Goal: Task Accomplishment & Management: Complete application form

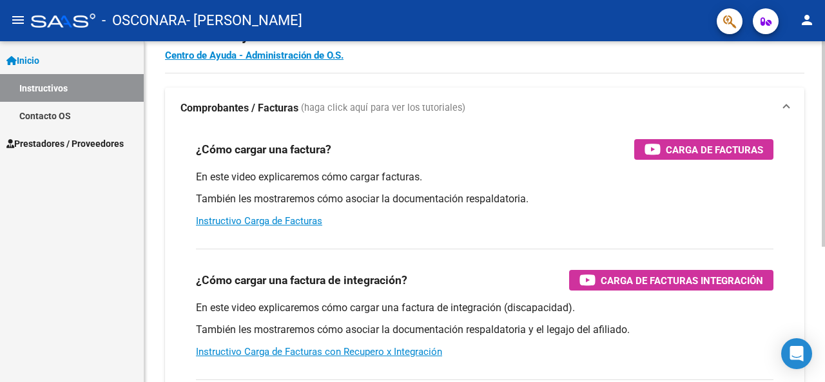
scroll to position [193, 0]
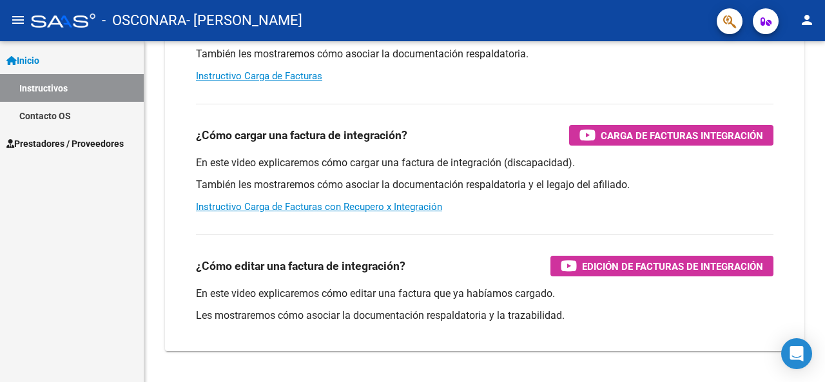
click at [71, 144] on span "Prestadores / Proveedores" at bounding box center [64, 144] width 117 height 14
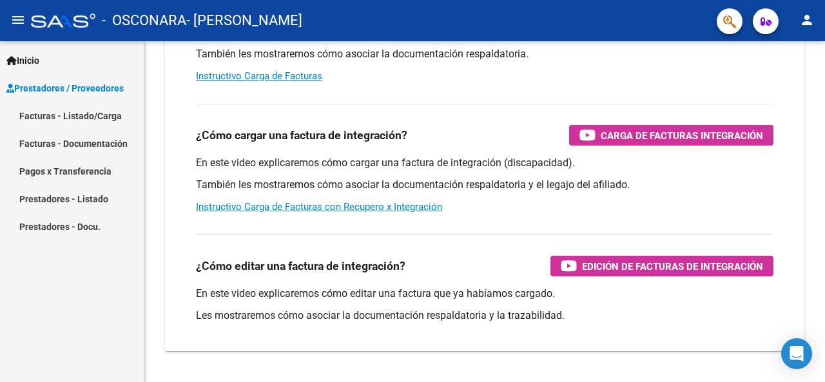
click at [107, 118] on link "Facturas - Listado/Carga" at bounding box center [72, 116] width 144 height 28
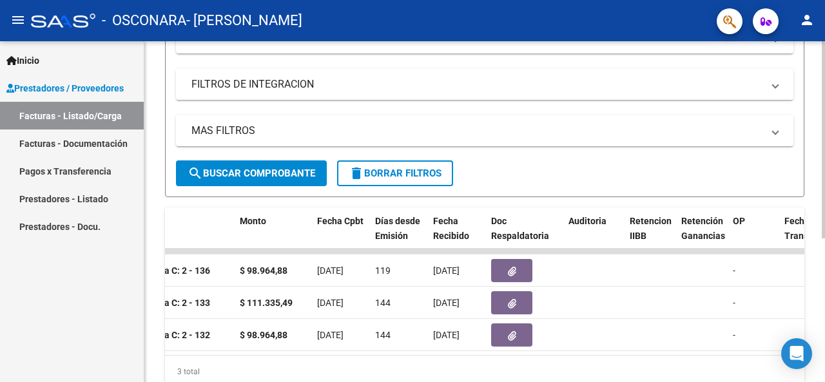
scroll to position [0, 517]
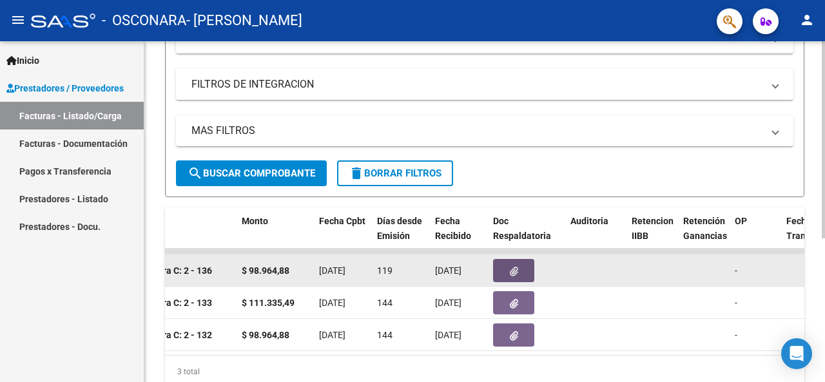
click at [518, 267] on button "button" at bounding box center [513, 270] width 41 height 23
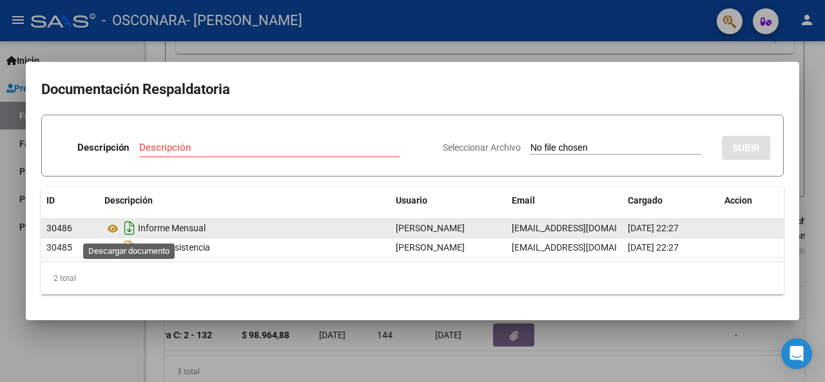
click at [126, 225] on icon "Descargar documento" at bounding box center [129, 228] width 17 height 21
click at [666, 335] on div at bounding box center [412, 191] width 825 height 382
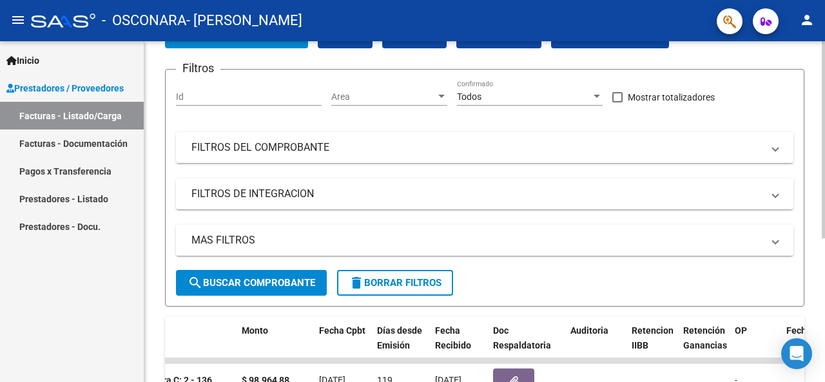
scroll to position [0, 0]
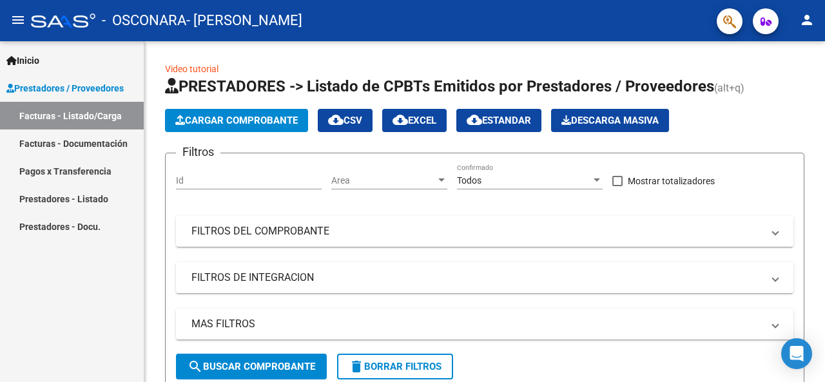
click at [39, 89] on span "Prestadores / Proveedores" at bounding box center [64, 88] width 117 height 14
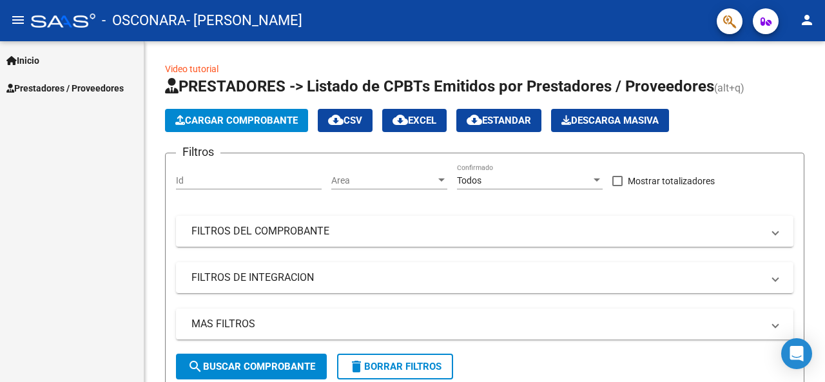
click at [27, 60] on span "Inicio" at bounding box center [22, 60] width 33 height 14
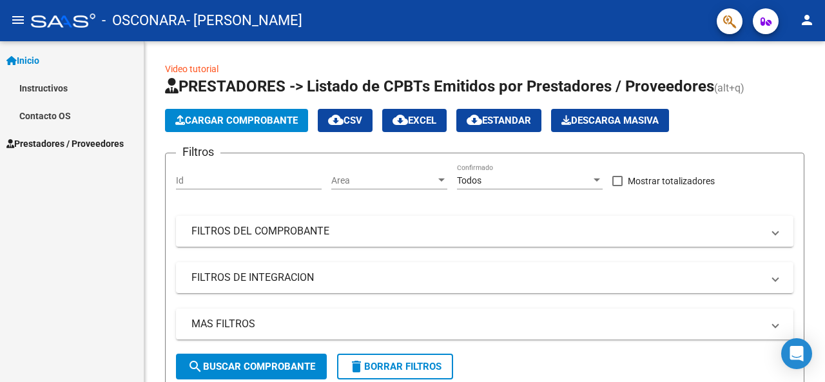
click at [63, 146] on span "Prestadores / Proveedores" at bounding box center [64, 144] width 117 height 14
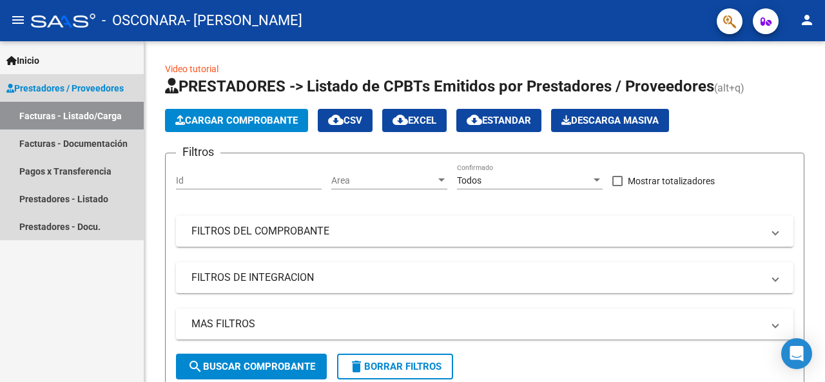
click at [61, 119] on link "Facturas - Listado/Carga" at bounding box center [72, 116] width 144 height 28
click at [95, 116] on link "Facturas - Listado/Carga" at bounding box center [72, 116] width 144 height 28
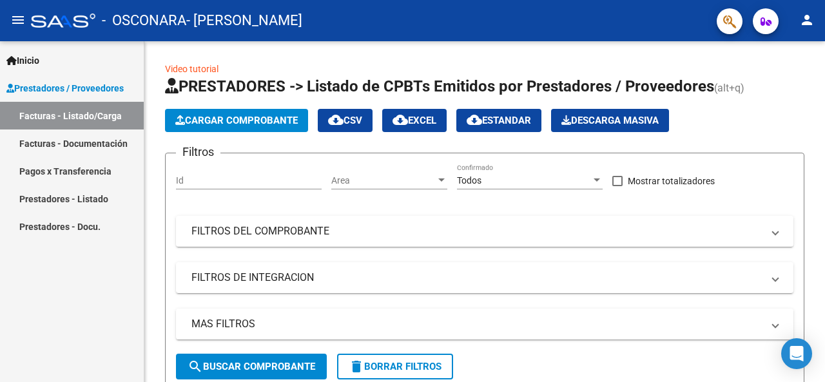
click at [88, 170] on link "Pagos x Transferencia" at bounding box center [72, 171] width 144 height 28
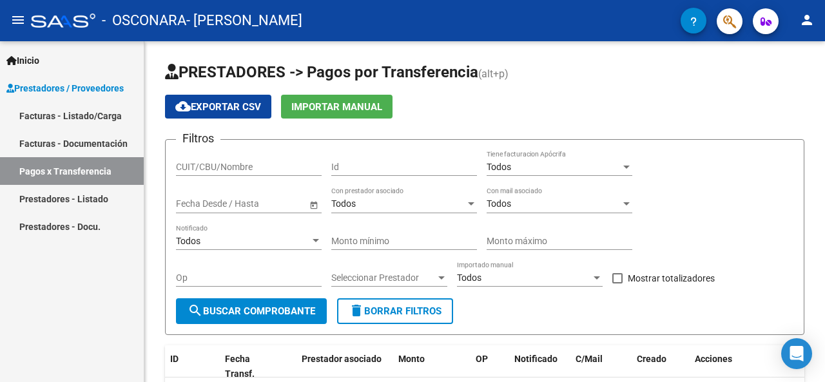
click at [50, 200] on link "Prestadores - Listado" at bounding box center [72, 199] width 144 height 28
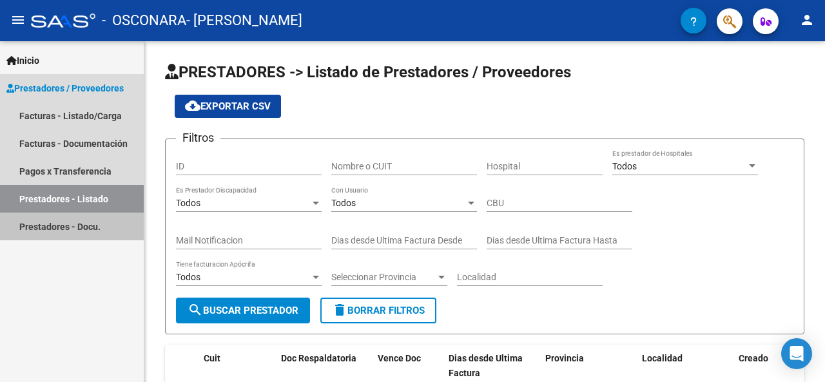
click at [82, 230] on link "Prestadores - Docu." at bounding box center [72, 227] width 144 height 28
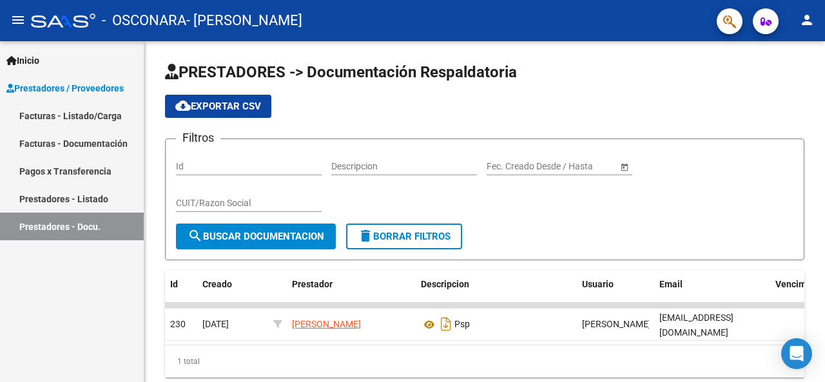
click at [76, 146] on link "Facturas - Documentación" at bounding box center [72, 143] width 144 height 28
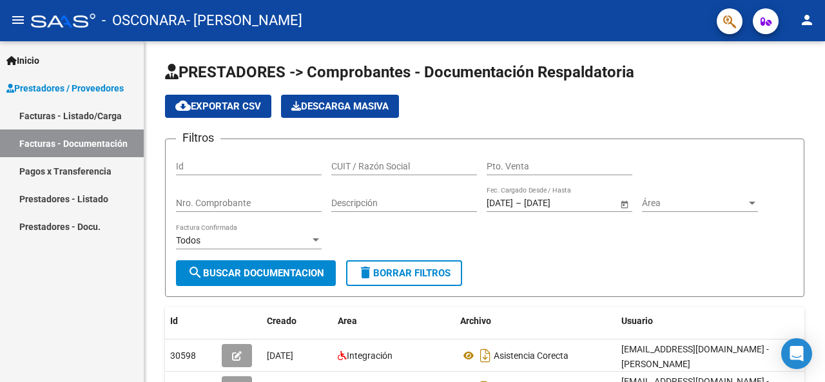
click at [91, 118] on link "Facturas - Listado/Carga" at bounding box center [72, 116] width 144 height 28
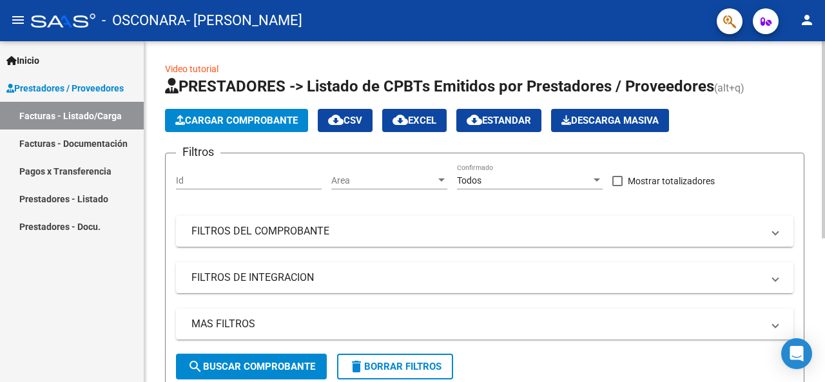
click at [231, 119] on span "Cargar Comprobante" at bounding box center [236, 121] width 122 height 12
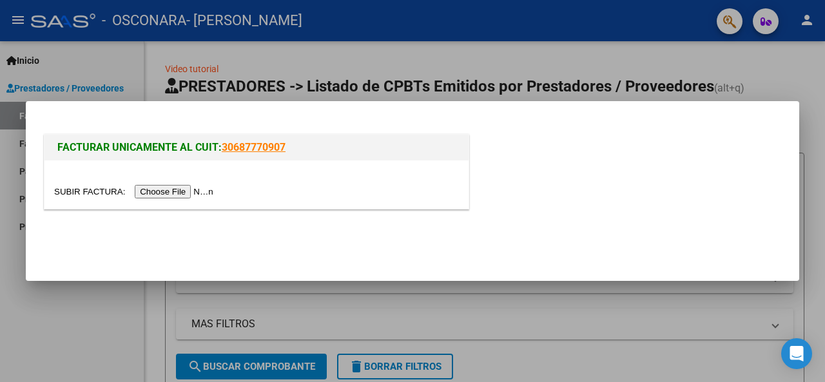
click at [75, 298] on div at bounding box center [412, 191] width 825 height 382
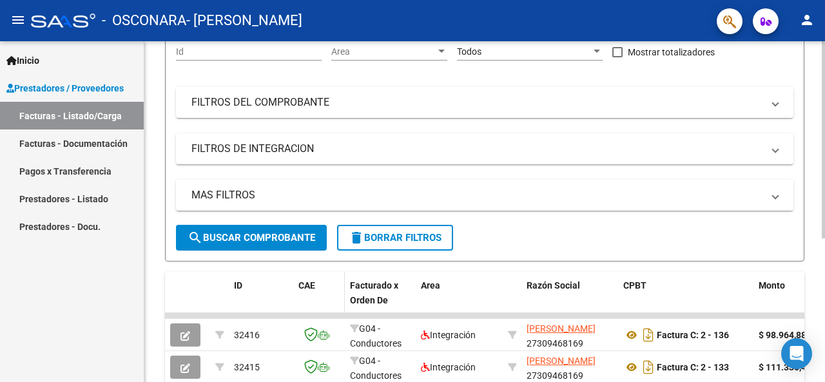
scroll to position [249, 0]
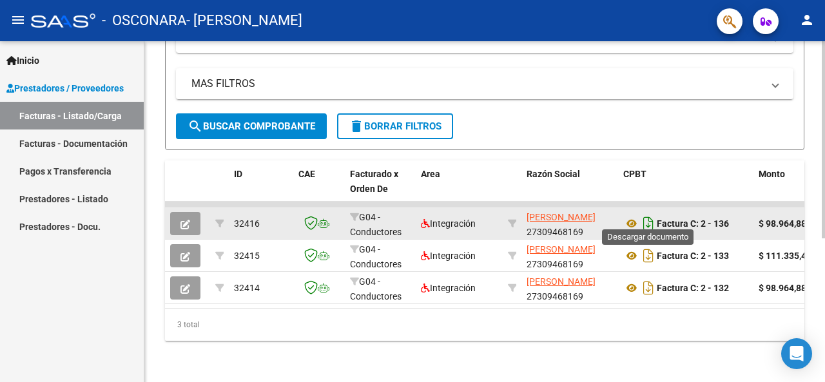
click at [644, 216] on icon "Descargar documento" at bounding box center [648, 223] width 17 height 21
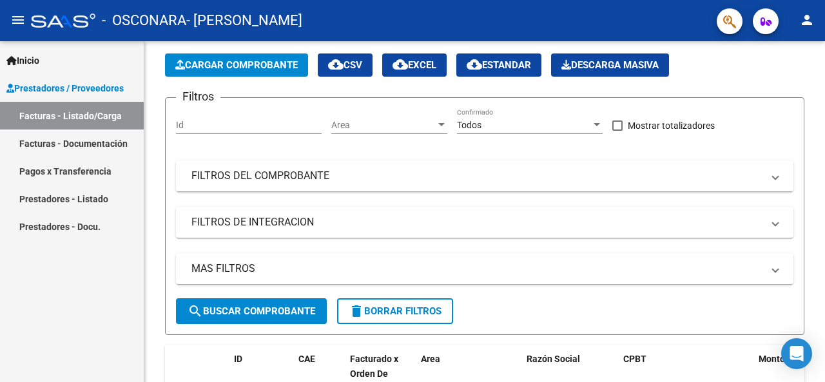
click at [66, 87] on span "Prestadores / Proveedores" at bounding box center [64, 88] width 117 height 14
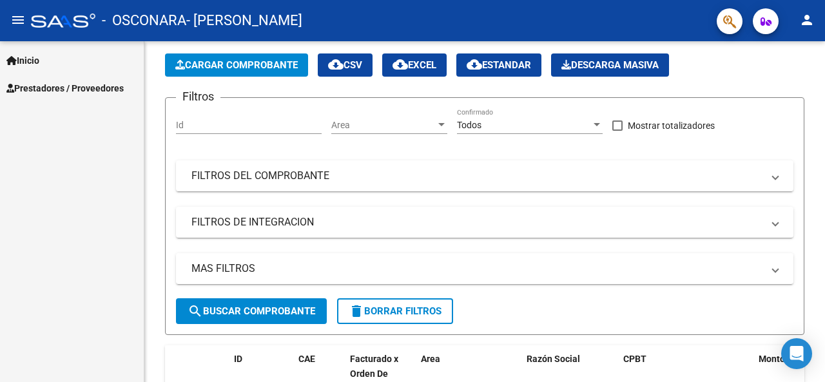
click at [66, 87] on span "Prestadores / Proveedores" at bounding box center [64, 88] width 117 height 14
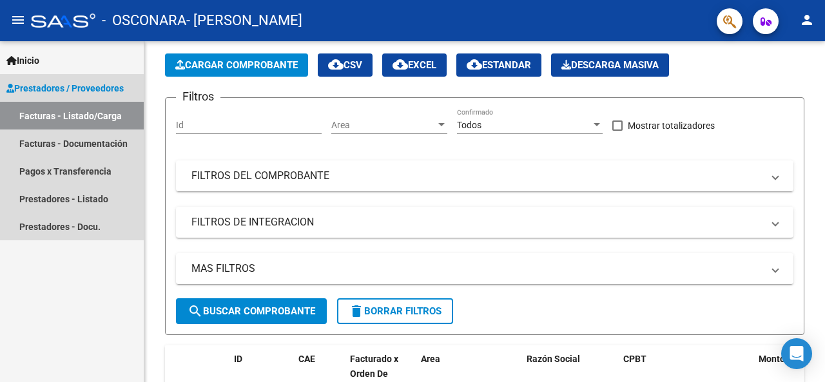
click at [63, 115] on link "Facturas - Listado/Carga" at bounding box center [72, 116] width 144 height 28
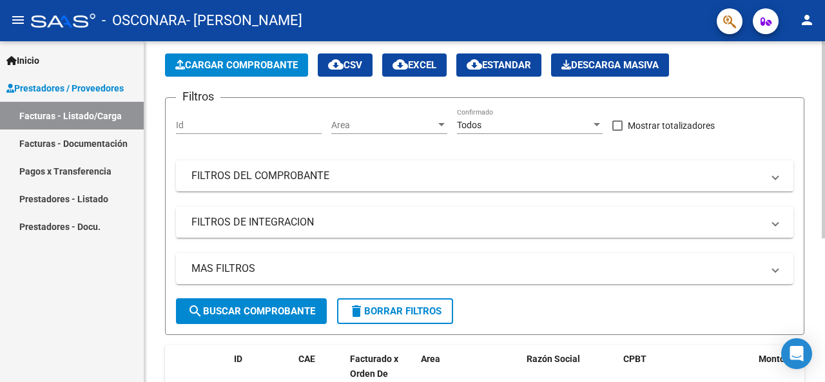
scroll to position [0, 0]
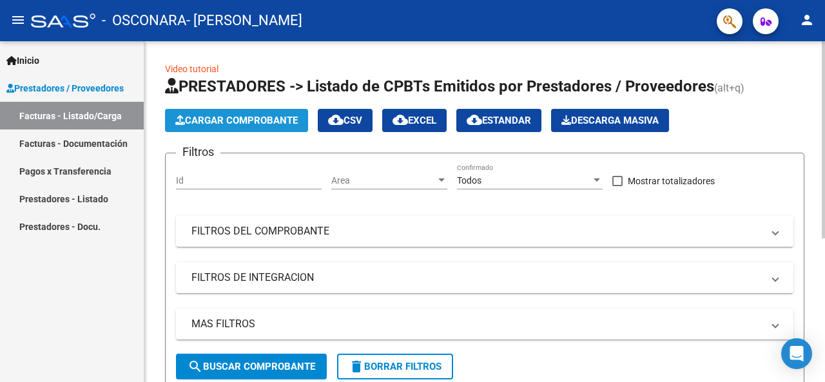
click at [258, 119] on span "Cargar Comprobante" at bounding box center [236, 121] width 122 height 12
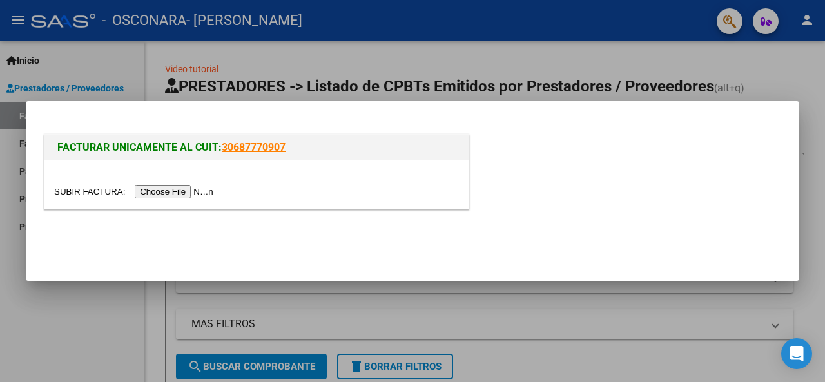
click at [162, 192] on input "file" at bounding box center [135, 192] width 163 height 14
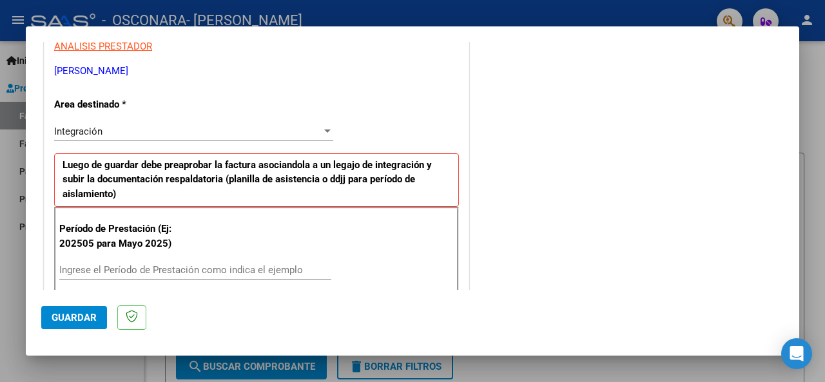
scroll to position [312, 0]
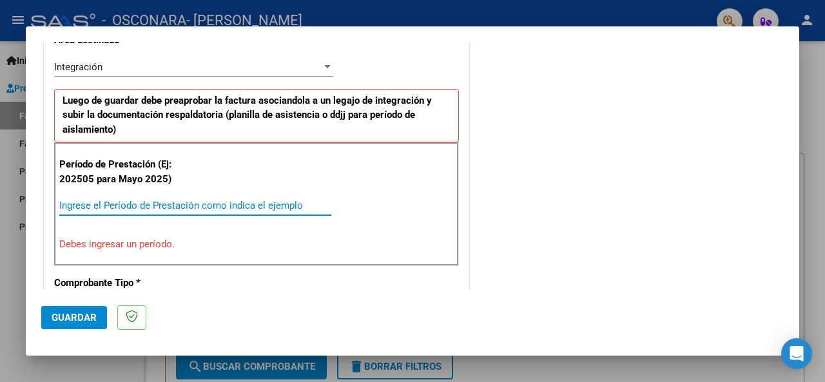
click at [166, 206] on input "Ingrese el Período de Prestación como indica el ejemplo" at bounding box center [195, 206] width 272 height 12
click at [86, 200] on input "2025" at bounding box center [195, 206] width 272 height 12
type input "2"
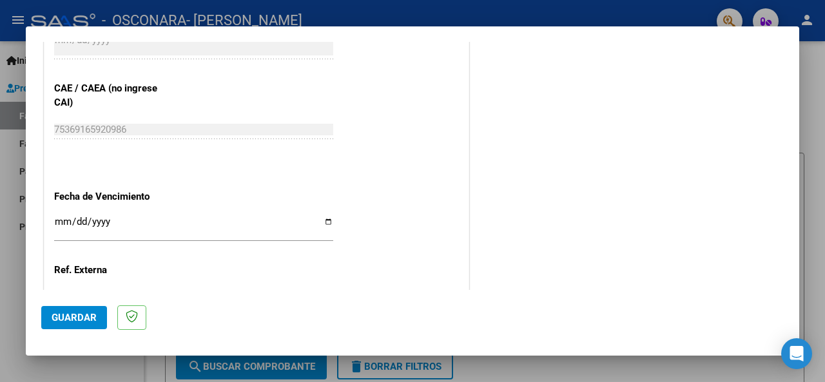
scroll to position [828, 0]
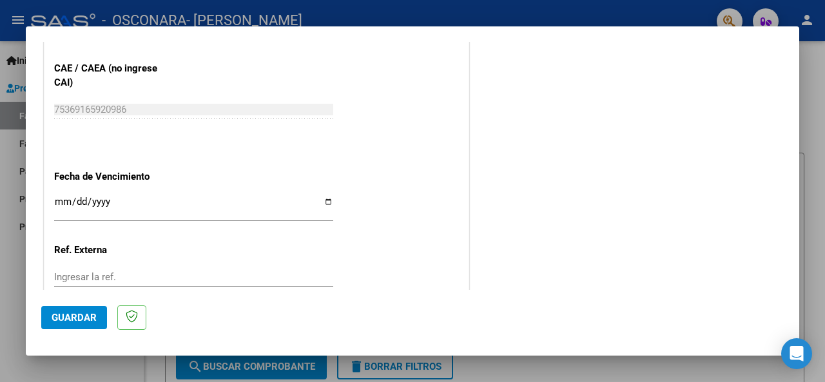
type input "202505"
click at [325, 200] on input "Ingresar la fecha" at bounding box center [193, 207] width 279 height 21
type input "[DATE]"
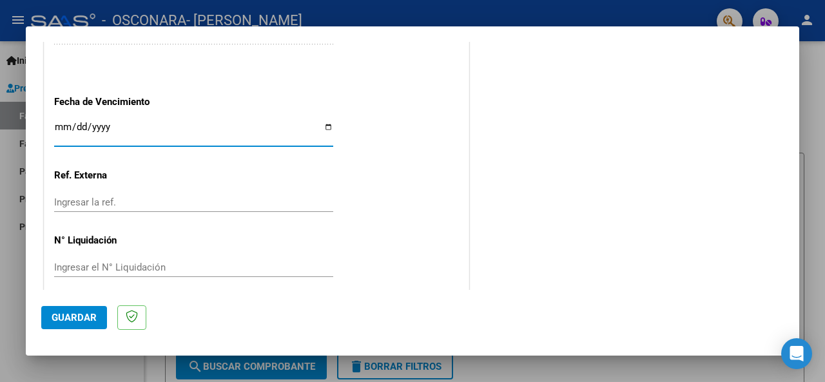
scroll to position [911, 0]
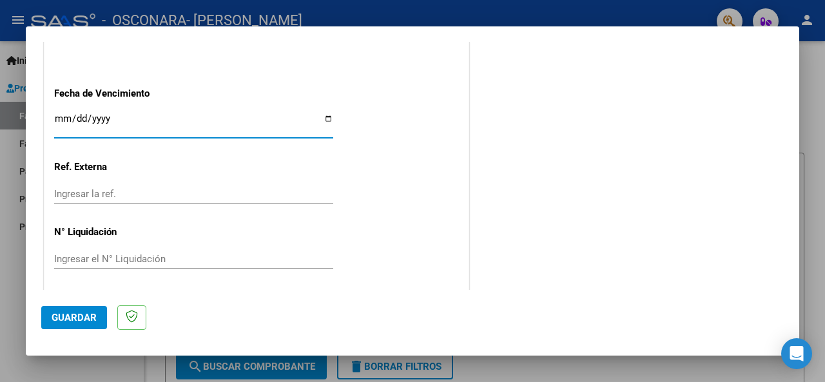
click at [166, 257] on input "Ingresar el N° Liquidación" at bounding box center [193, 259] width 279 height 12
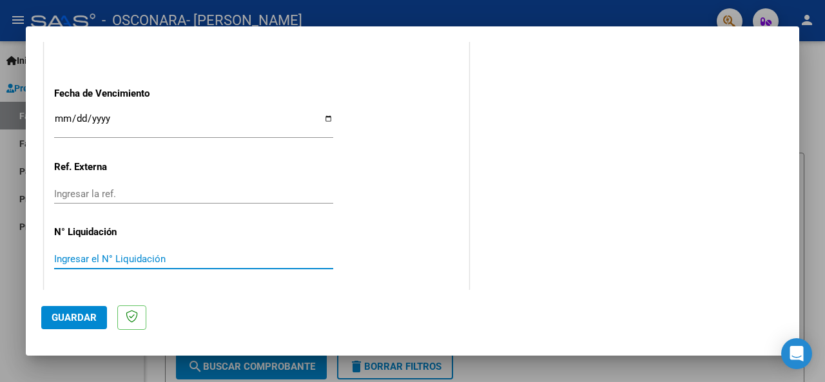
click at [90, 321] on span "Guardar" at bounding box center [74, 318] width 45 height 12
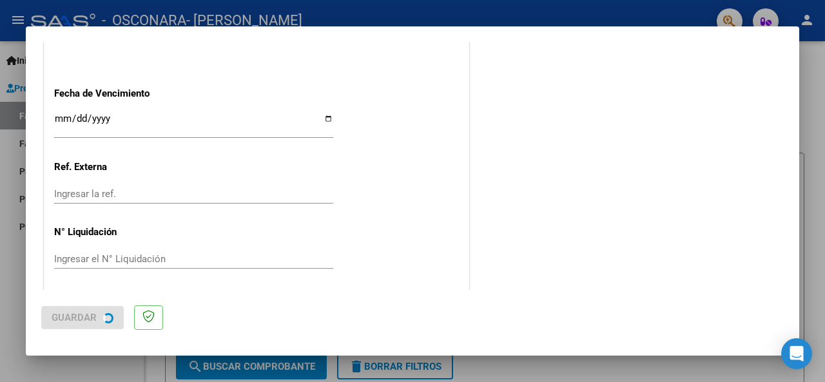
scroll to position [0, 0]
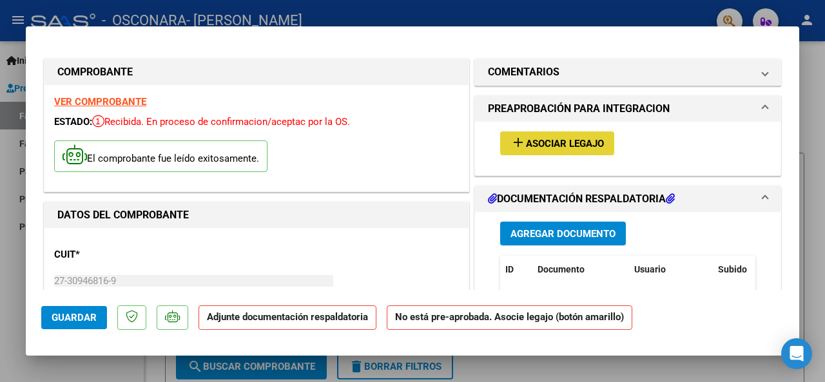
click at [567, 142] on span "Asociar Legajo" at bounding box center [565, 144] width 78 height 12
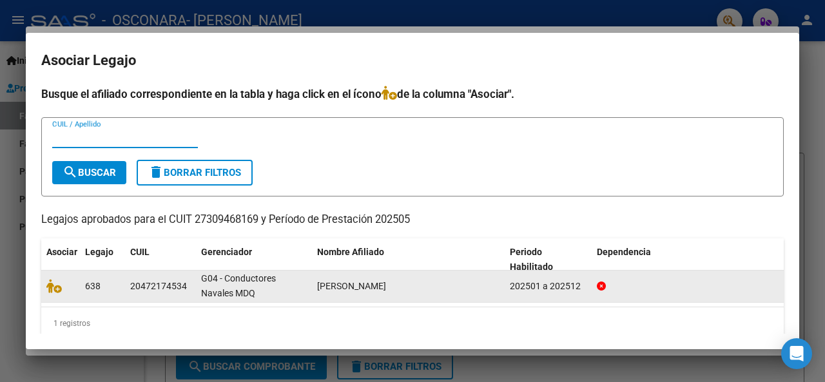
scroll to position [2, 0]
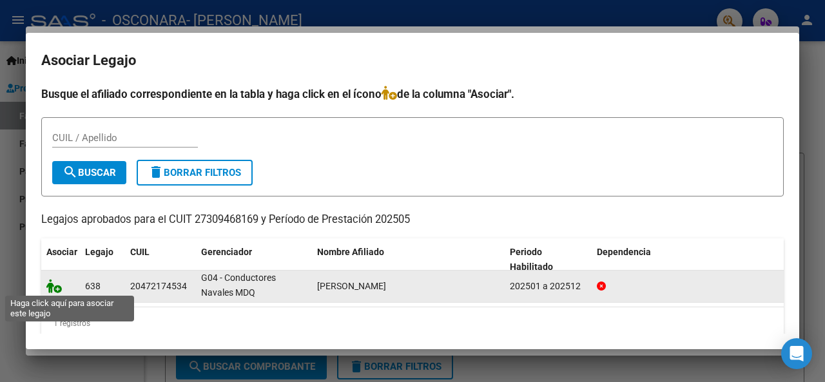
click at [57, 287] on icon at bounding box center [53, 286] width 15 height 14
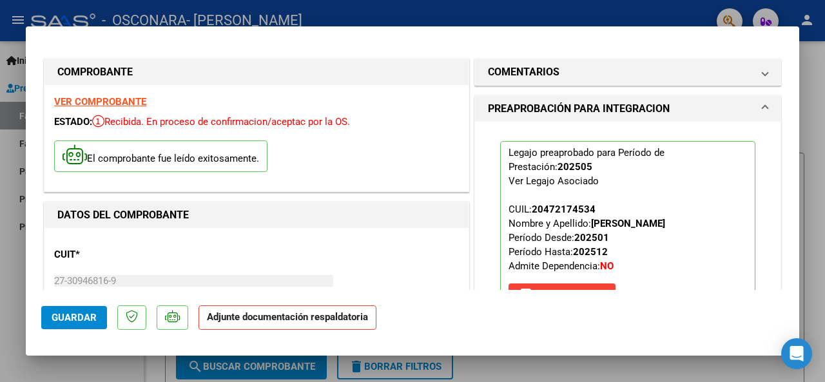
scroll to position [129, 0]
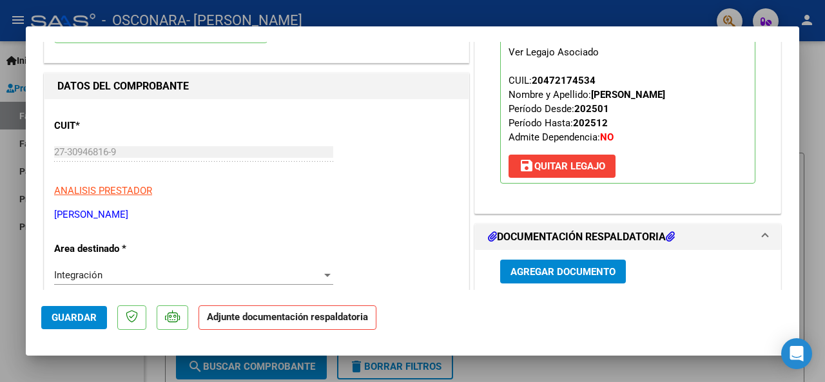
click at [573, 270] on span "Agregar Documento" at bounding box center [562, 272] width 105 height 12
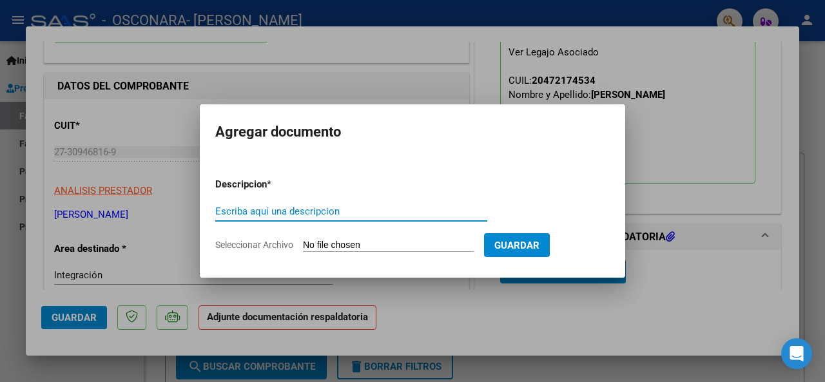
click at [334, 212] on input "Escriba aquí una descripcion" at bounding box center [351, 212] width 272 height 12
type input "Planilla e Informe"
click at [399, 245] on input "Seleccionar Archivo" at bounding box center [388, 246] width 171 height 12
type input "C:\fakepath\27309468169_011_00002_00000149.pdf"
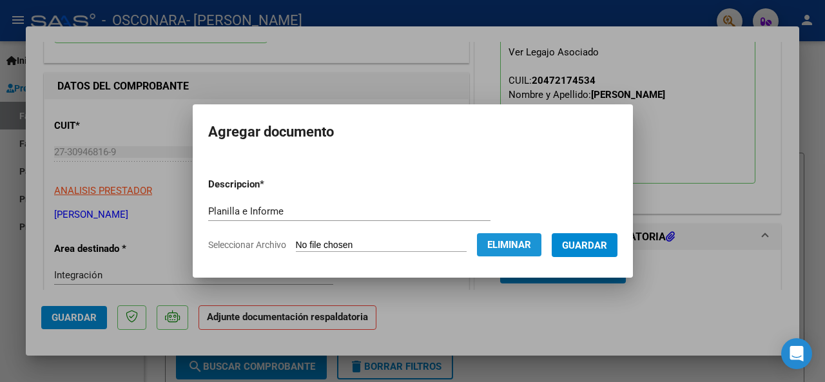
click at [509, 245] on span "Eliminar" at bounding box center [509, 245] width 44 height 12
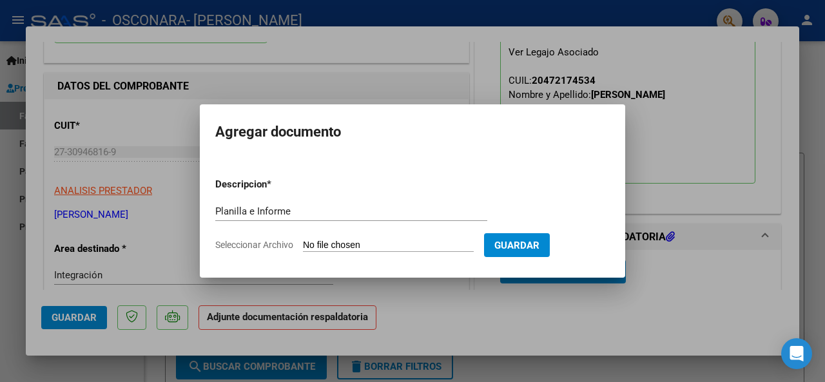
click at [383, 245] on input "Seleccionar Archivo" at bounding box center [388, 246] width 171 height 12
type input "C:\fakepath\mayo inf.jpg"
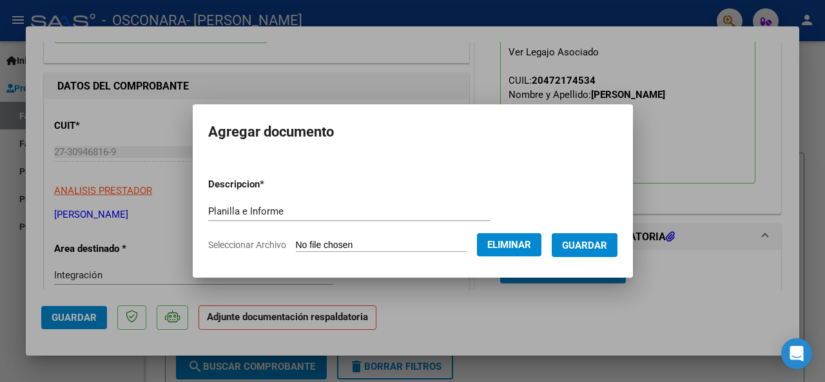
click at [597, 247] on span "Guardar" at bounding box center [584, 246] width 45 height 12
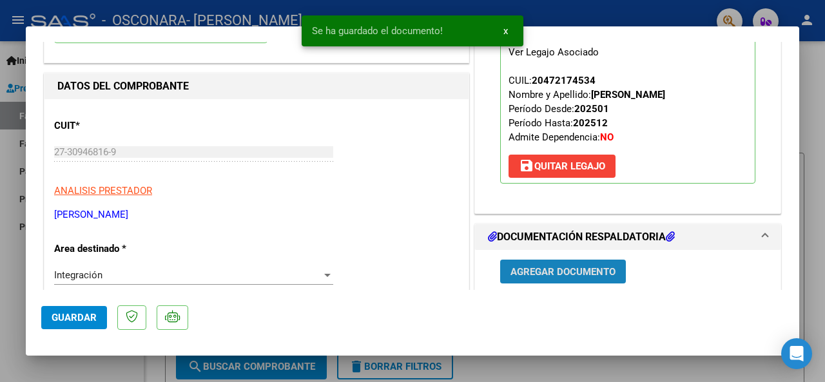
click at [579, 270] on span "Agregar Documento" at bounding box center [562, 272] width 105 height 12
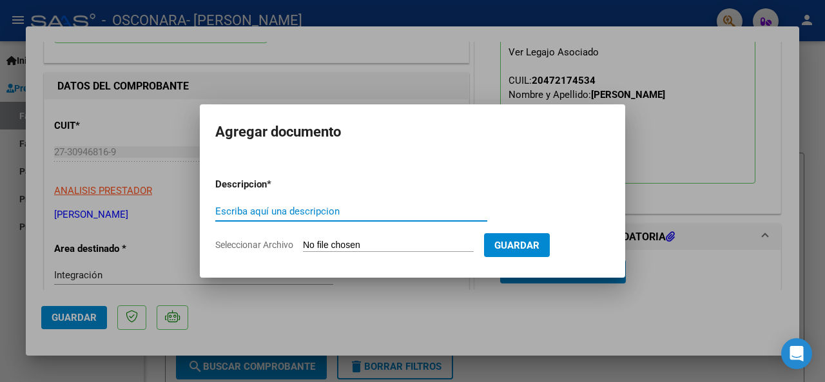
click at [361, 245] on input "Seleccionar Archivo" at bounding box center [388, 246] width 171 height 12
type input "C:\fakepath\mayo.pdf"
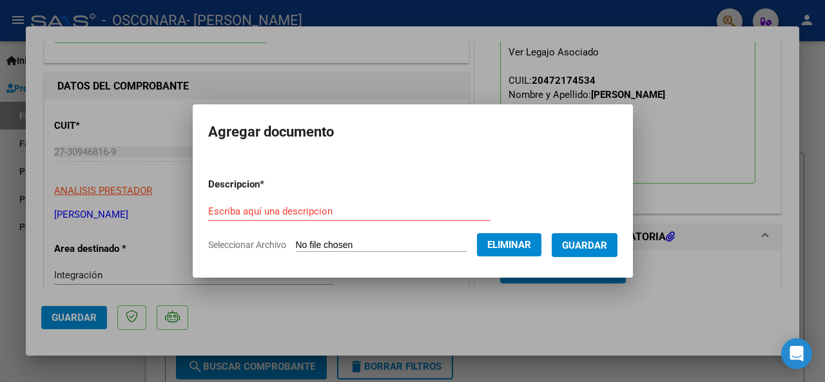
click at [276, 212] on input "Escriba aquí una descripcion" at bounding box center [349, 212] width 282 height 12
type input "planilla"
click at [597, 244] on span "Guardar" at bounding box center [584, 246] width 45 height 12
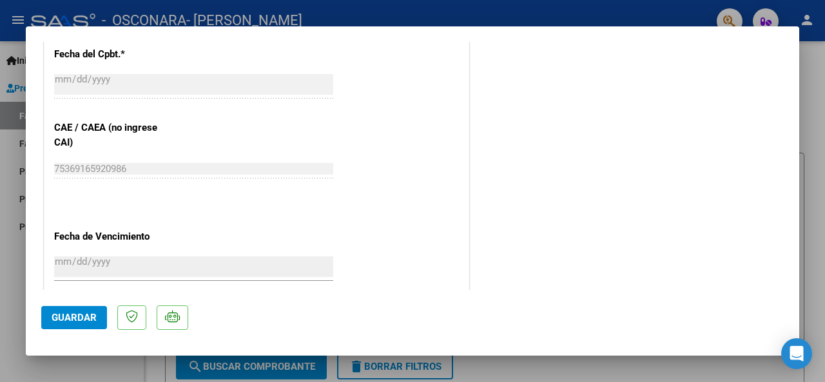
scroll to position [916, 0]
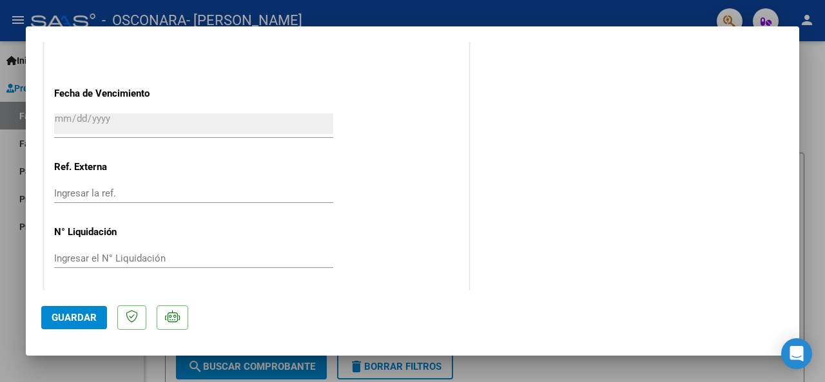
click at [78, 314] on span "Guardar" at bounding box center [74, 318] width 45 height 12
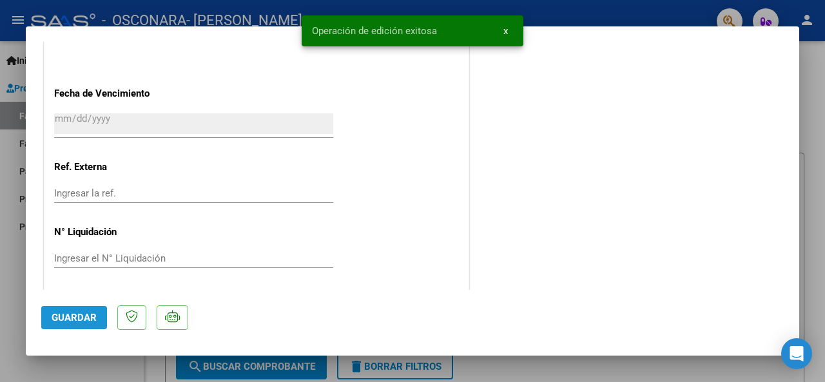
click at [95, 309] on button "Guardar" at bounding box center [74, 317] width 66 height 23
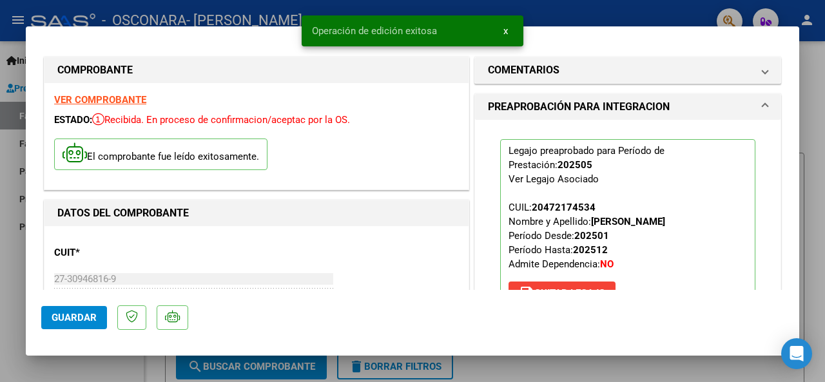
scroll to position [0, 0]
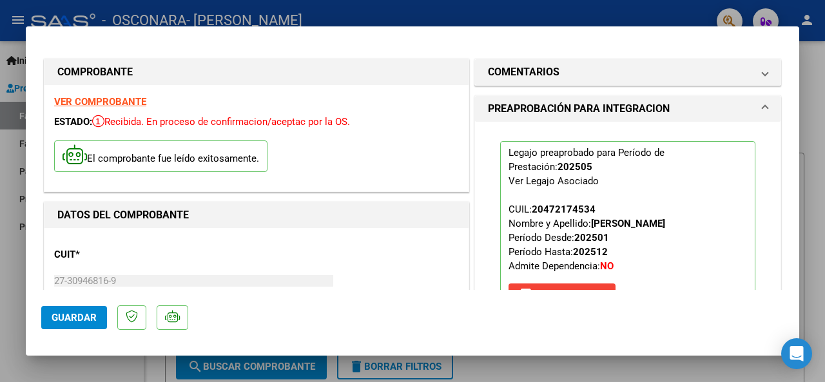
click at [390, 16] on div at bounding box center [412, 191] width 825 height 382
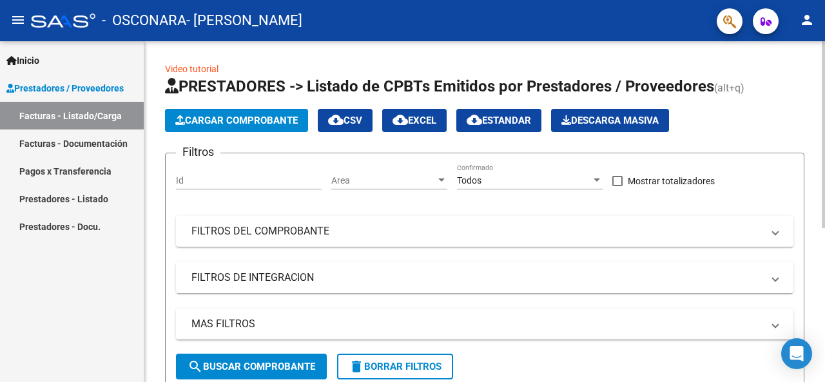
click at [237, 122] on span "Cargar Comprobante" at bounding box center [236, 121] width 122 height 12
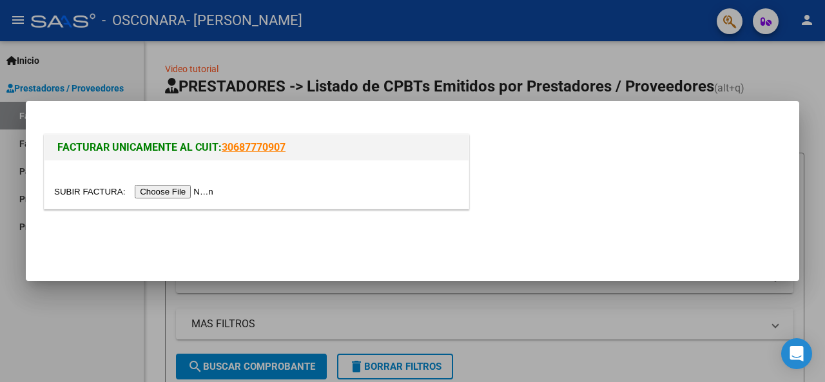
click at [191, 194] on input "file" at bounding box center [135, 192] width 163 height 14
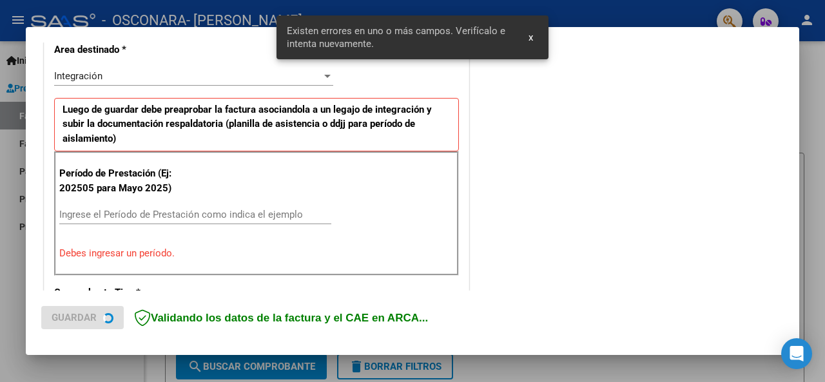
scroll to position [312, 0]
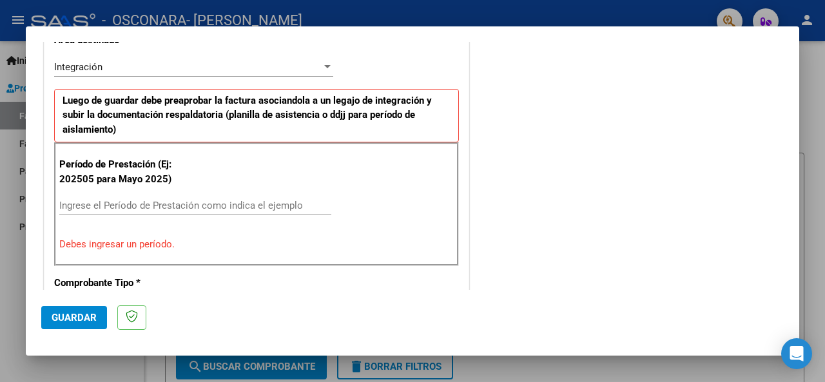
click at [161, 204] on input "Ingrese el Período de Prestación como indica el ejemplo" at bounding box center [195, 206] width 272 height 12
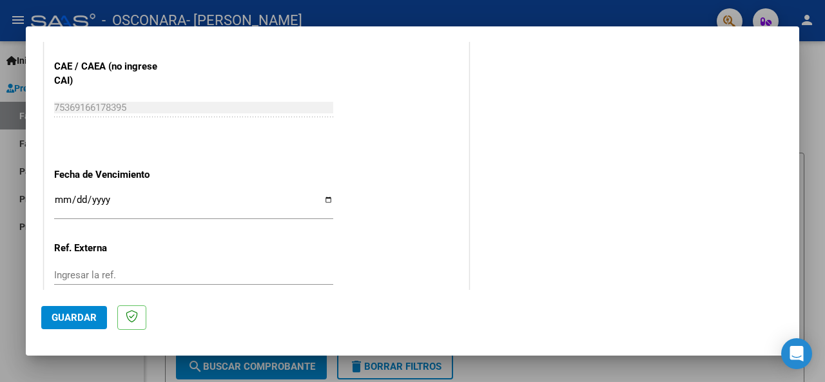
scroll to position [892, 0]
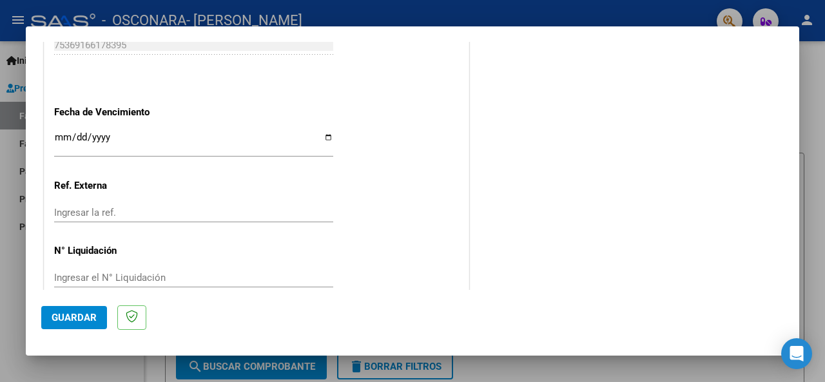
type input "202506"
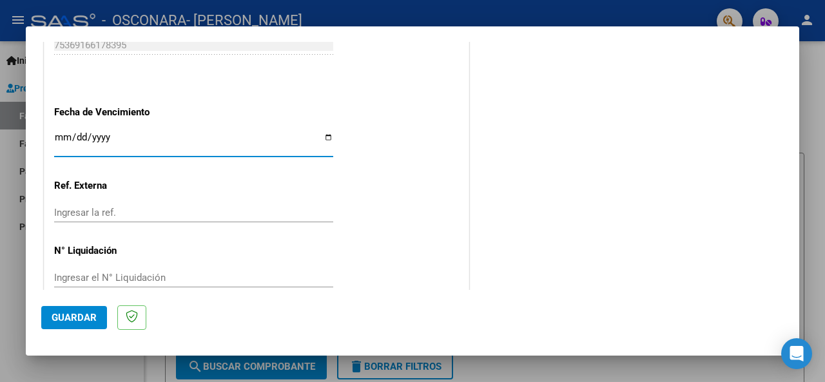
click at [326, 132] on input "Ingresar la fecha" at bounding box center [193, 142] width 279 height 21
type input "[DATE]"
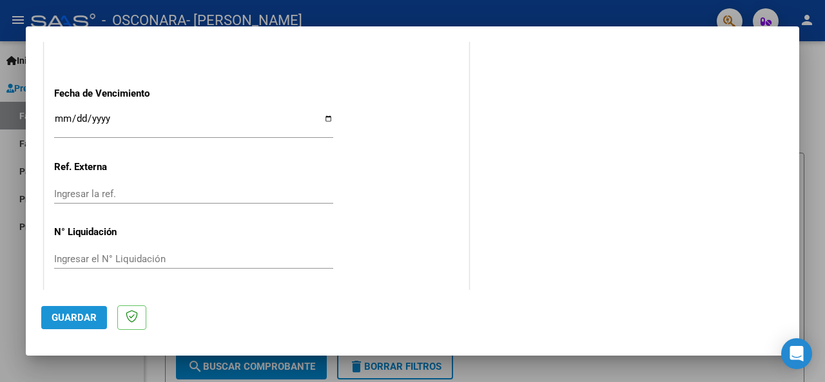
click at [77, 313] on span "Guardar" at bounding box center [74, 318] width 45 height 12
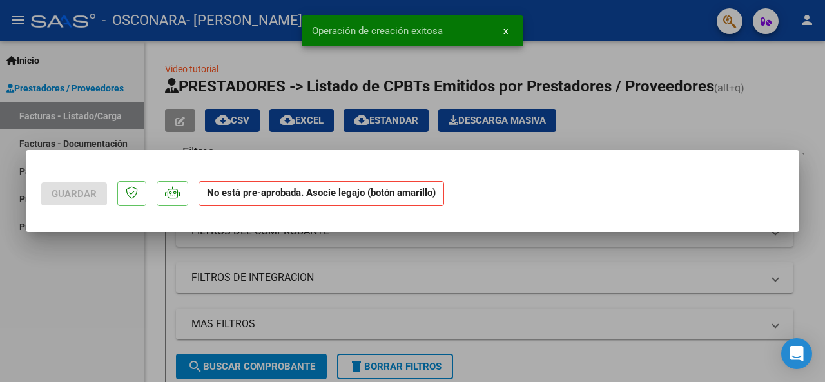
scroll to position [0, 0]
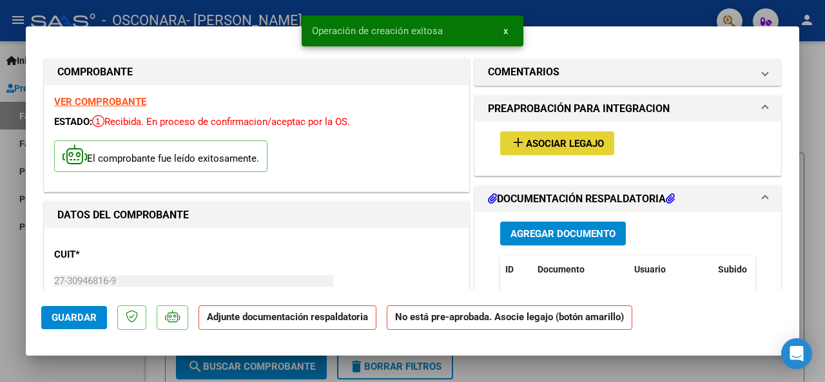
click at [537, 142] on span "Asociar Legajo" at bounding box center [565, 144] width 78 height 12
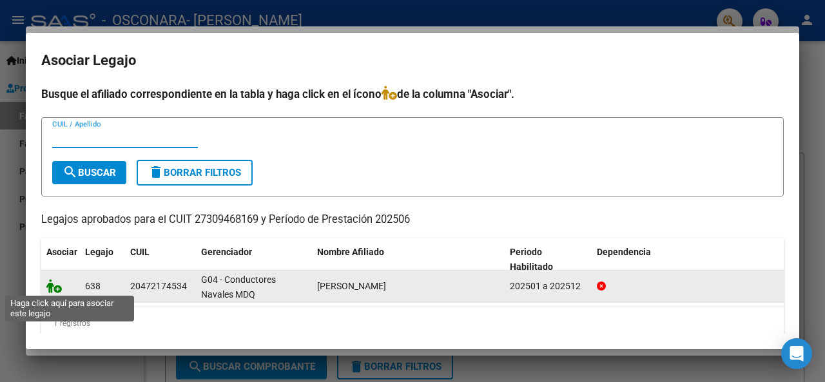
click at [48, 286] on icon at bounding box center [53, 286] width 15 height 14
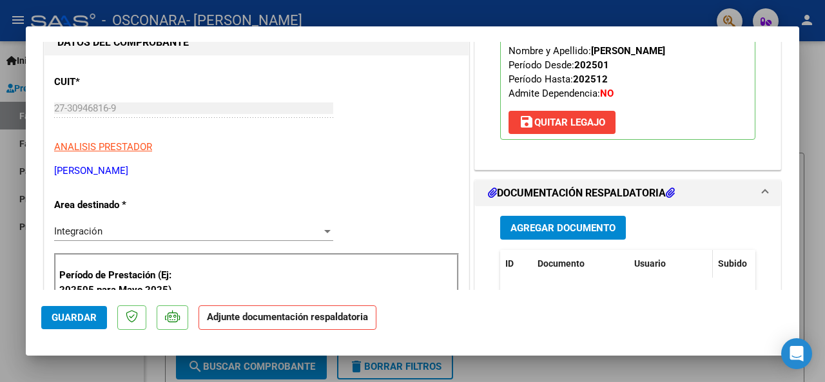
scroll to position [193, 0]
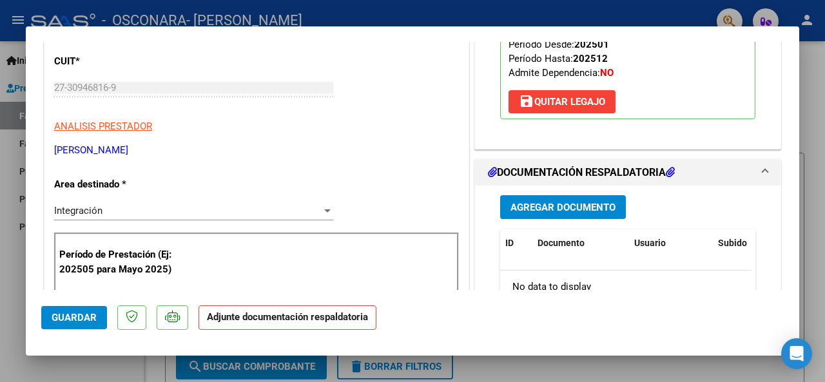
click at [589, 207] on span "Agregar Documento" at bounding box center [562, 208] width 105 height 12
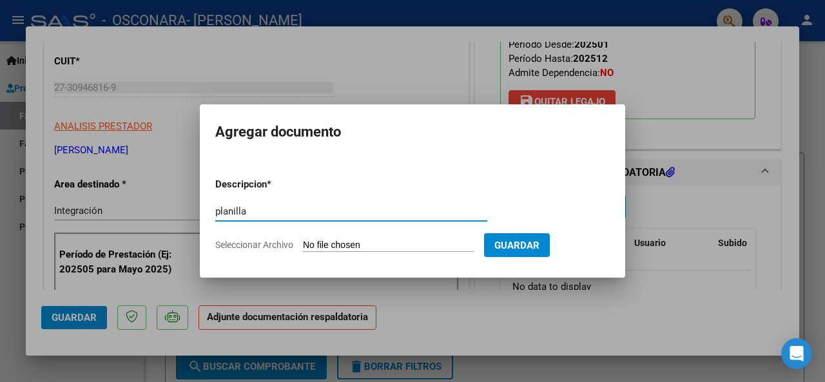
type input "planilla"
click at [372, 242] on input "Seleccionar Archivo" at bounding box center [388, 246] width 171 height 12
type input "C:\fakepath\Junio pl.jpg"
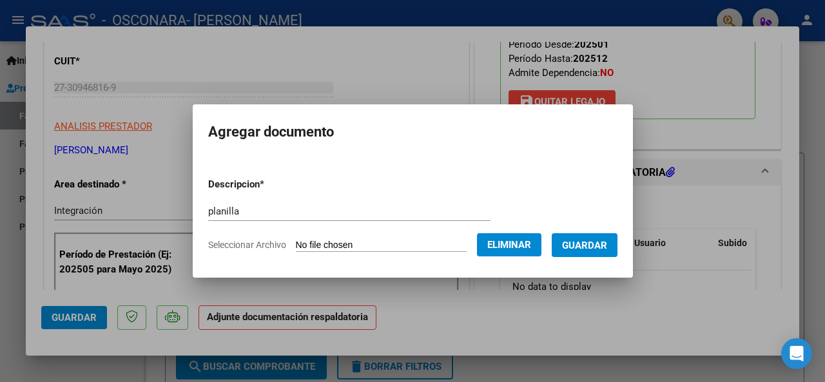
click at [577, 241] on span "Guardar" at bounding box center [584, 246] width 45 height 12
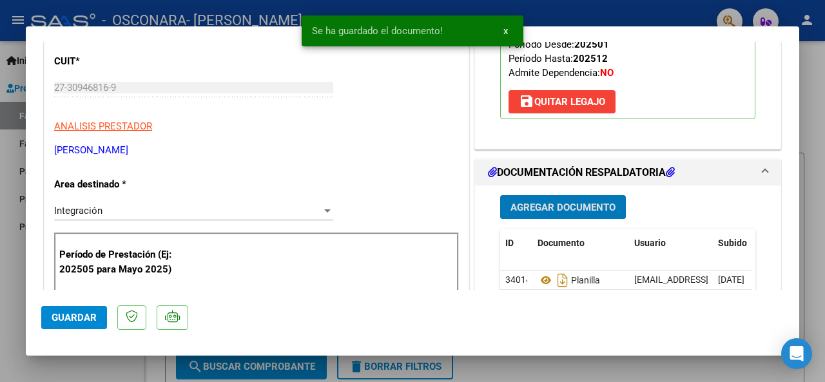
click at [553, 207] on span "Agregar Documento" at bounding box center [562, 208] width 105 height 12
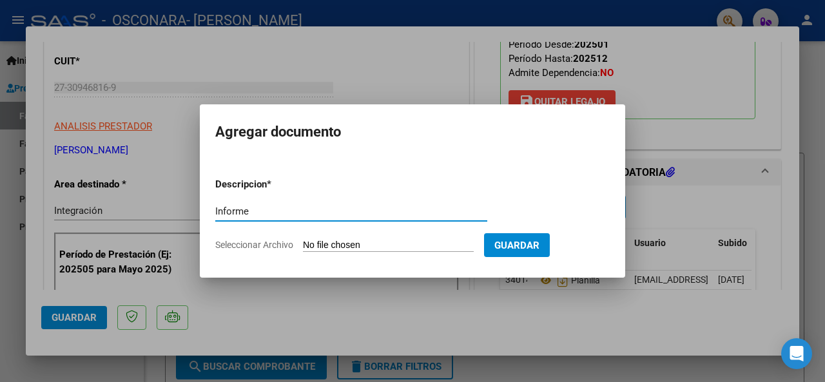
type input "Informe"
click at [346, 244] on input "Seleccionar Archivo" at bounding box center [388, 246] width 171 height 12
type input "C:\fakepath\Junio inf.jpg"
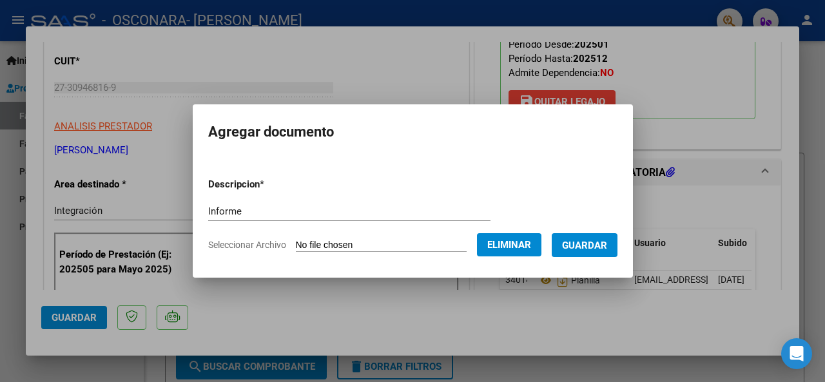
click at [597, 245] on span "Guardar" at bounding box center [584, 246] width 45 height 12
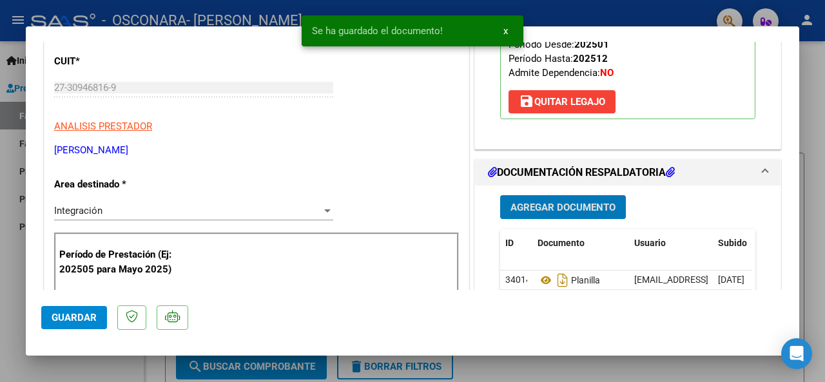
click at [72, 312] on span "Guardar" at bounding box center [74, 318] width 45 height 12
click at [50, 16] on div at bounding box center [412, 191] width 825 height 382
type input "$ 0,00"
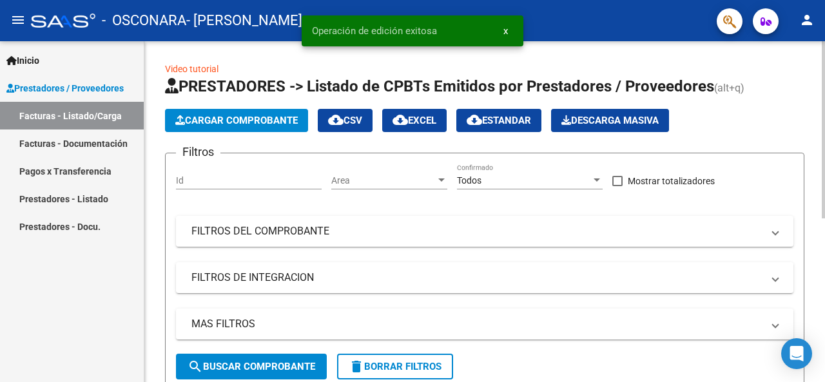
click at [244, 118] on span "Cargar Comprobante" at bounding box center [236, 121] width 122 height 12
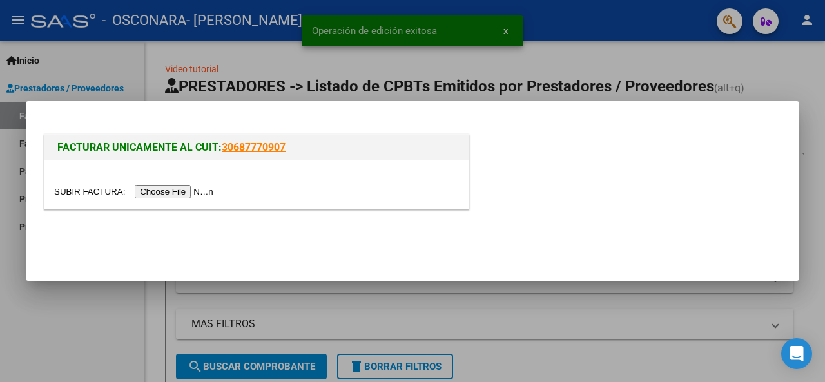
click at [166, 195] on input "file" at bounding box center [135, 192] width 163 height 14
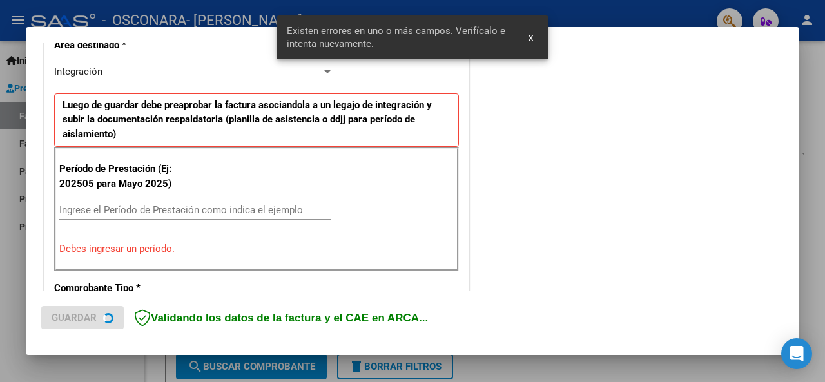
scroll to position [312, 0]
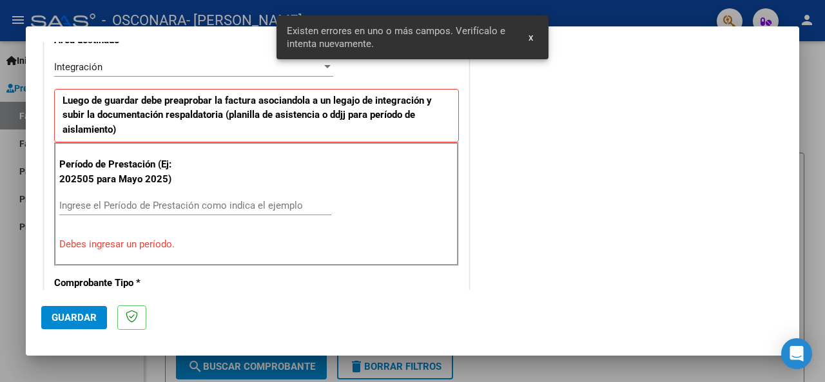
click at [532, 38] on span "x" at bounding box center [530, 38] width 5 height 12
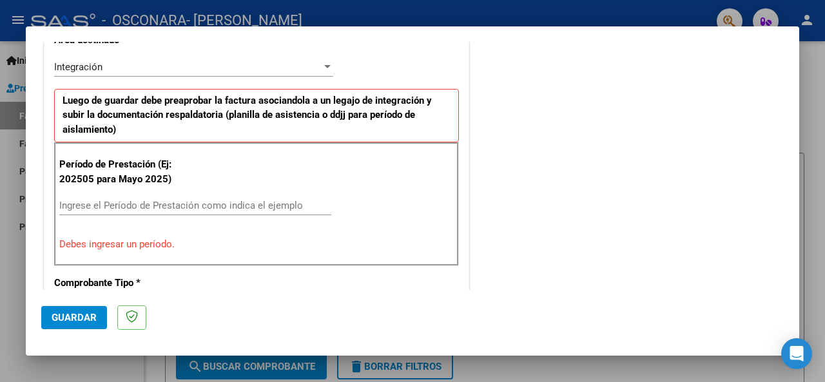
click at [165, 207] on input "Ingrese el Período de Prestación como indica el ejemplo" at bounding box center [195, 206] width 272 height 12
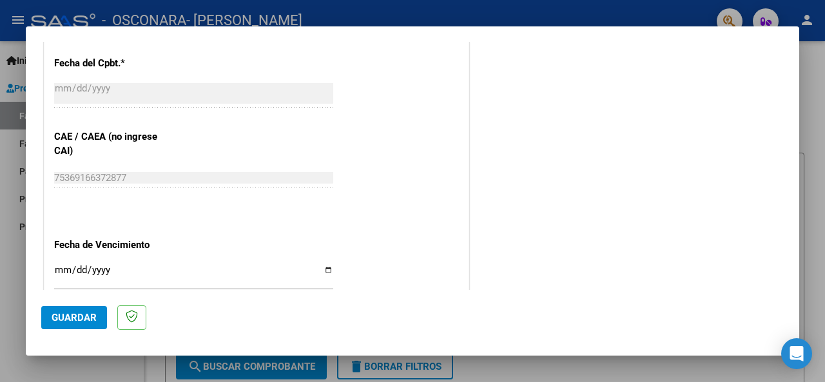
scroll to position [828, 0]
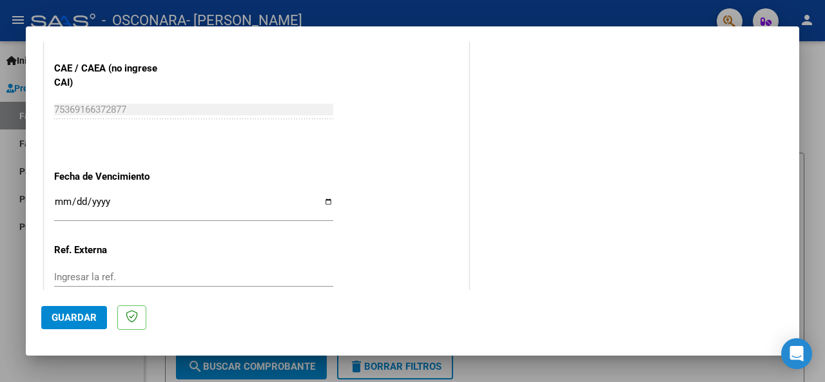
type input "202507"
click at [320, 202] on input "Ingresar la fecha" at bounding box center [193, 207] width 279 height 21
type input "[DATE]"
click at [68, 320] on span "Guardar" at bounding box center [74, 318] width 45 height 12
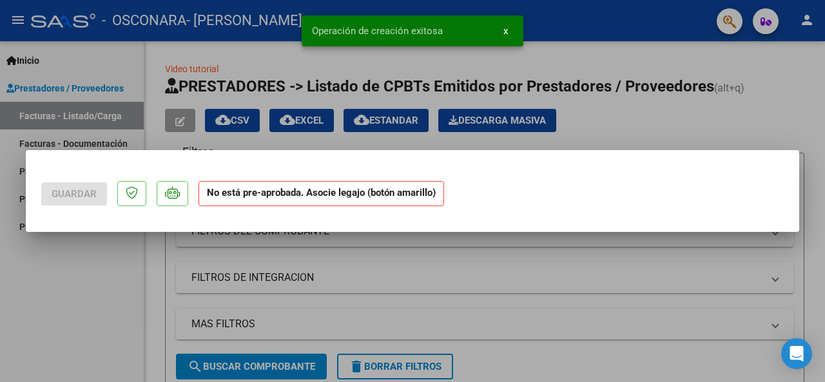
scroll to position [0, 0]
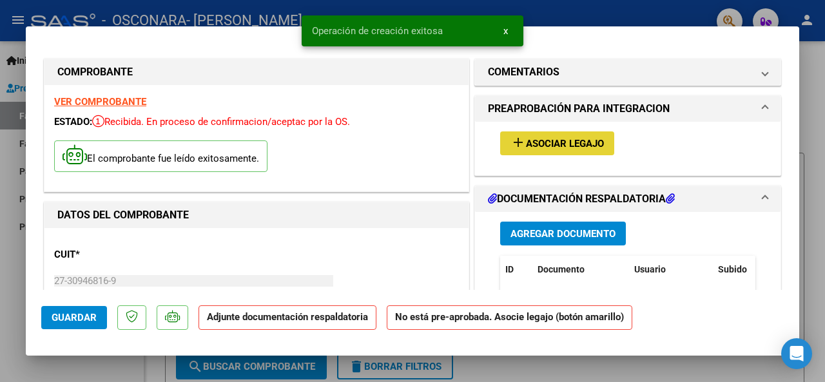
click at [577, 140] on span "Asociar Legajo" at bounding box center [565, 144] width 78 height 12
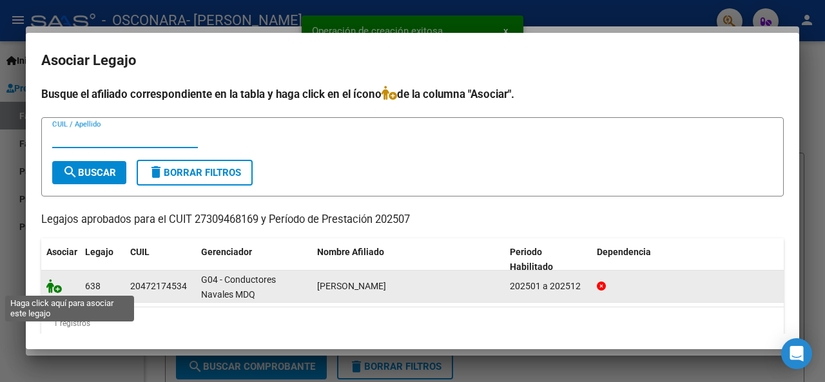
click at [54, 284] on icon at bounding box center [53, 286] width 15 height 14
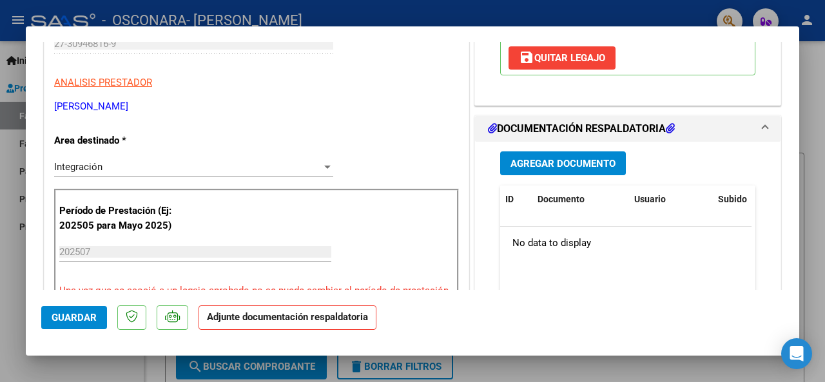
scroll to position [258, 0]
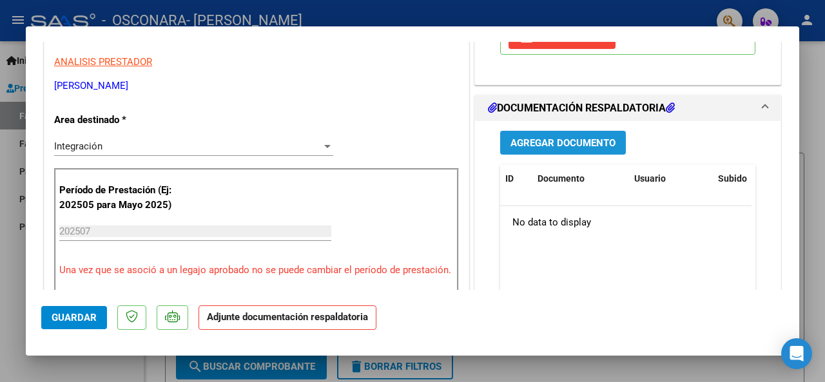
click at [557, 141] on span "Agregar Documento" at bounding box center [562, 143] width 105 height 12
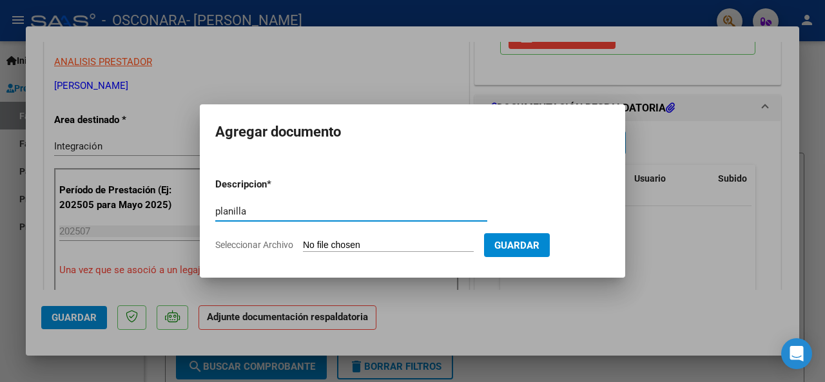
type input "planilla"
click at [343, 243] on input "Seleccionar Archivo" at bounding box center [388, 246] width 171 height 12
type input "C:\fakepath\Julio pl.jpg"
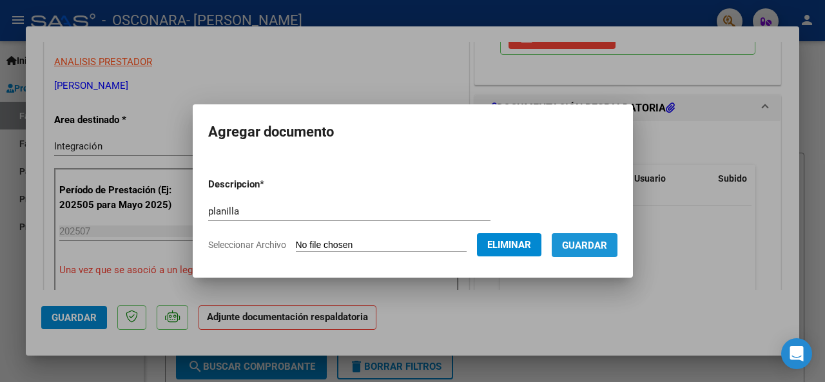
click at [580, 242] on span "Guardar" at bounding box center [584, 246] width 45 height 12
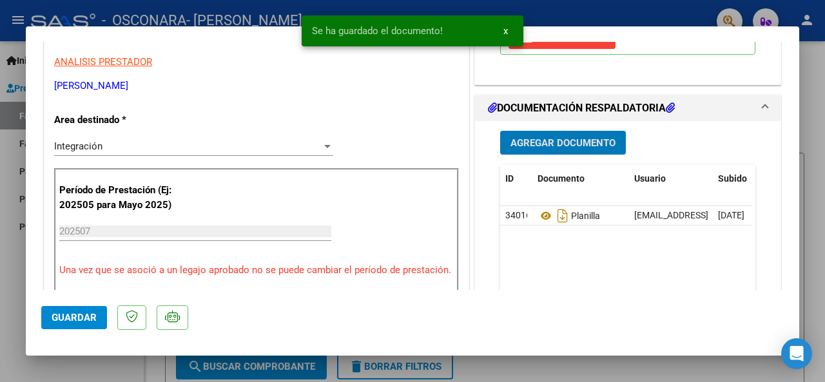
click at [532, 140] on span "Agregar Documento" at bounding box center [562, 143] width 105 height 12
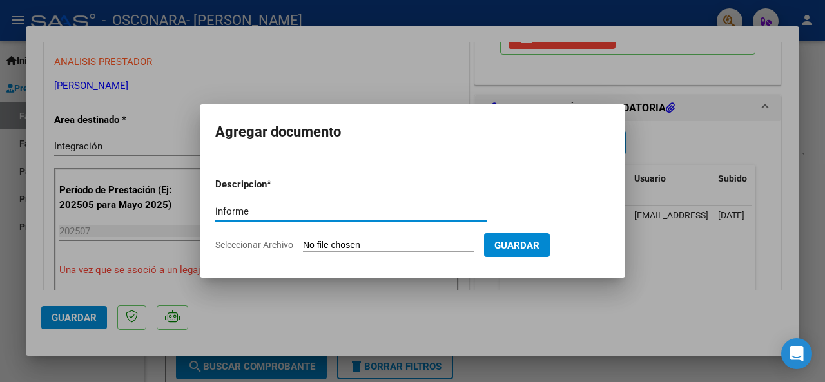
type input "informe"
click at [363, 243] on input "Seleccionar Archivo" at bounding box center [388, 246] width 171 height 12
type input "C:\fakepath\[PERSON_NAME] inf.jpg"
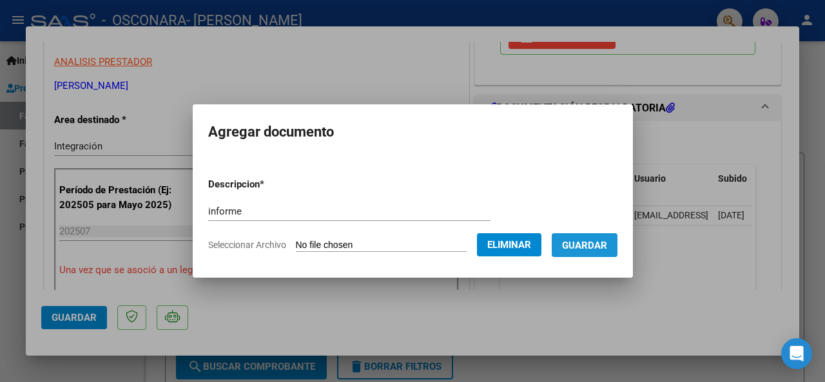
click at [607, 246] on span "Guardar" at bounding box center [584, 246] width 45 height 12
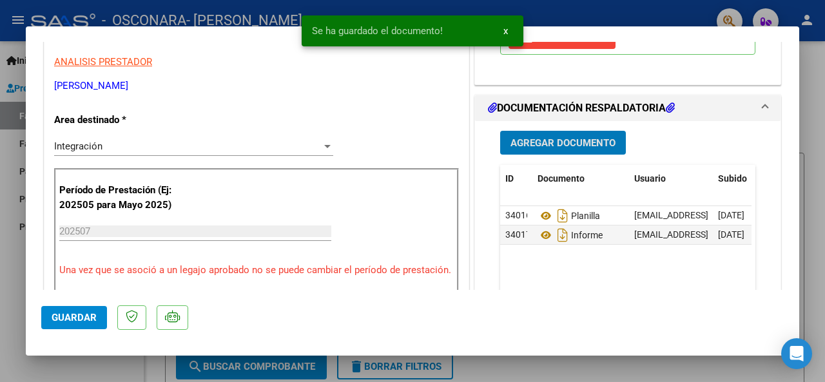
click at [80, 312] on span "Guardar" at bounding box center [74, 318] width 45 height 12
click at [89, 12] on div at bounding box center [412, 191] width 825 height 382
type input "$ 0,00"
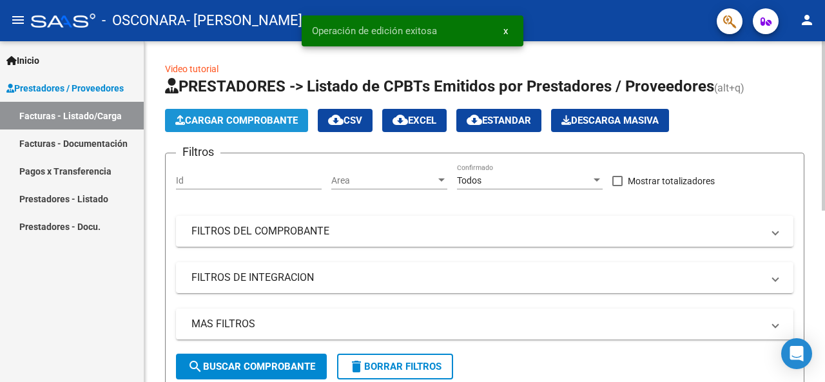
click at [256, 118] on span "Cargar Comprobante" at bounding box center [236, 121] width 122 height 12
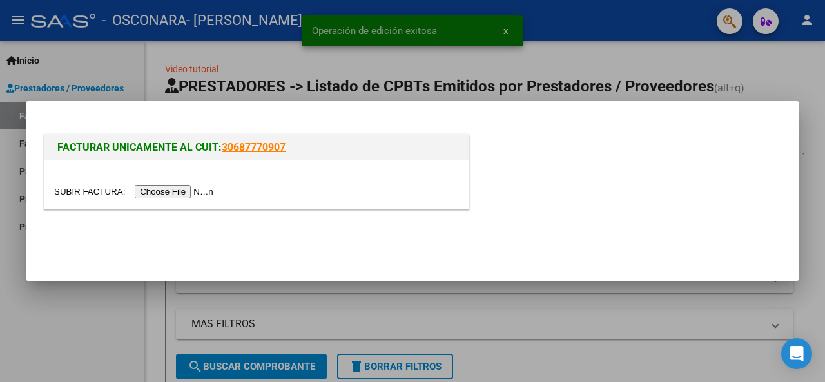
click at [193, 195] on input "file" at bounding box center [135, 192] width 163 height 14
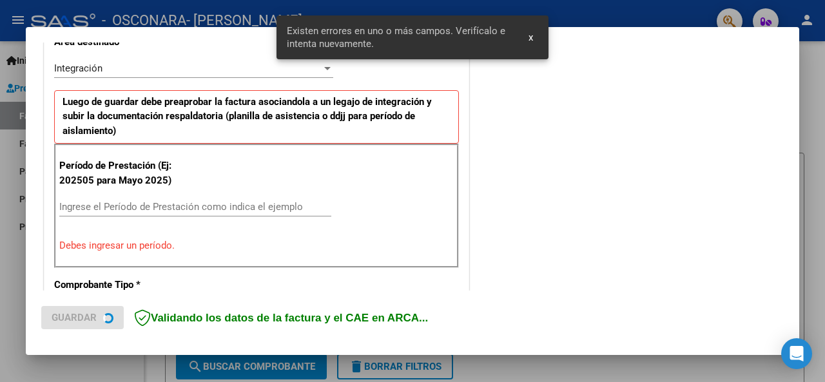
scroll to position [312, 0]
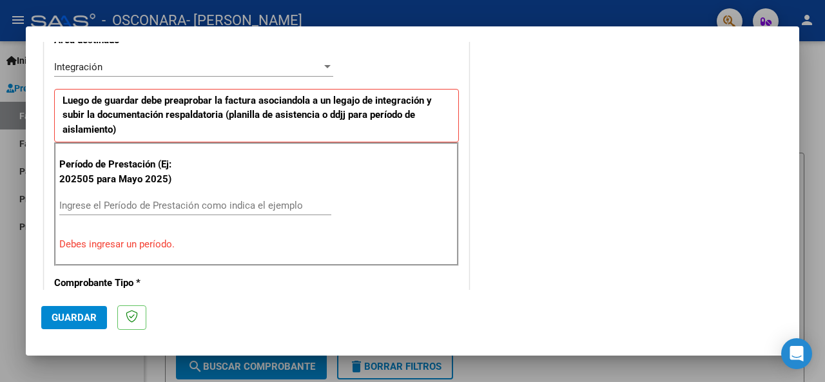
click at [224, 204] on input "Ingrese el Período de Prestación como indica el ejemplo" at bounding box center [195, 206] width 272 height 12
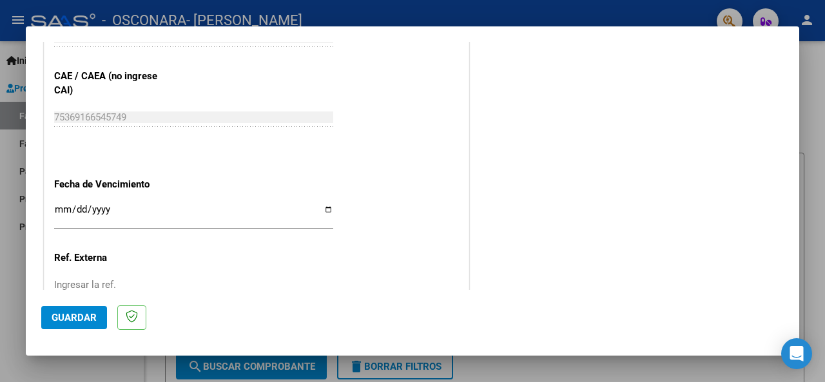
scroll to position [892, 0]
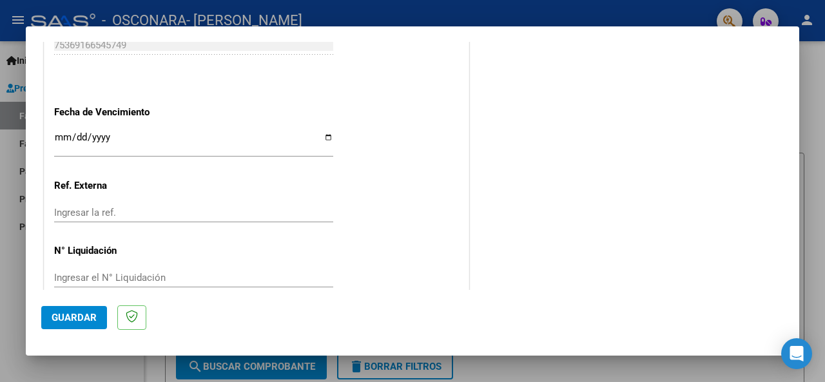
type input "202508"
click at [325, 136] on input "Ingresar la fecha" at bounding box center [193, 142] width 279 height 21
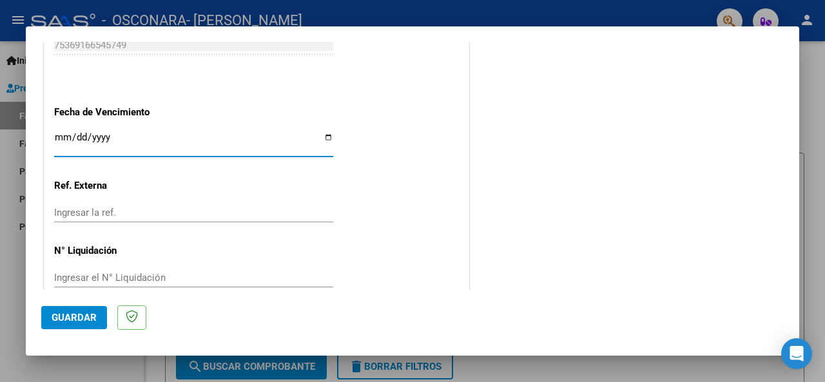
type input "[DATE]"
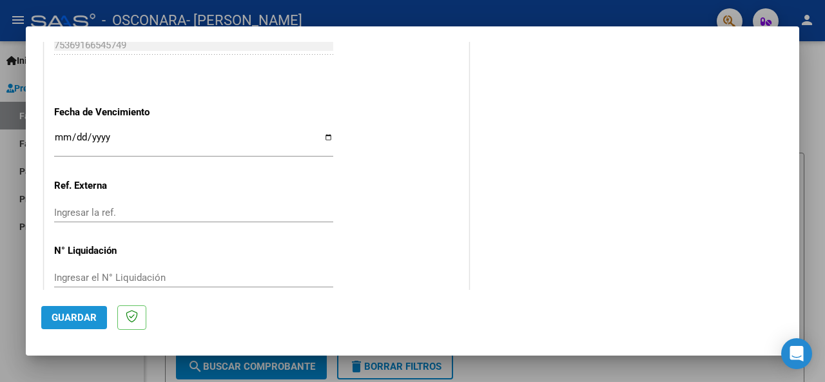
click at [70, 319] on span "Guardar" at bounding box center [74, 318] width 45 height 12
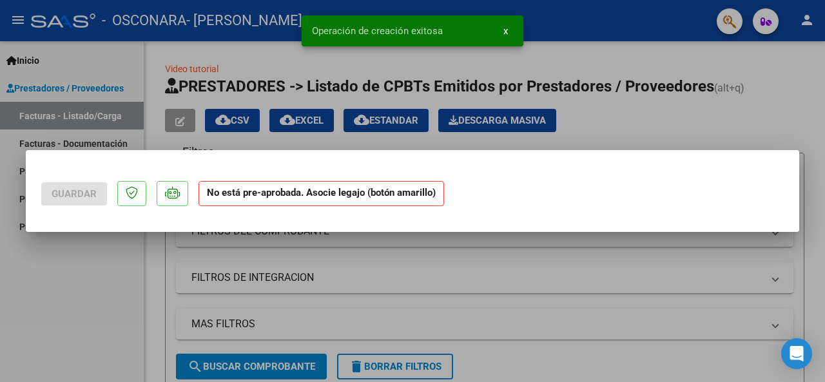
scroll to position [0, 0]
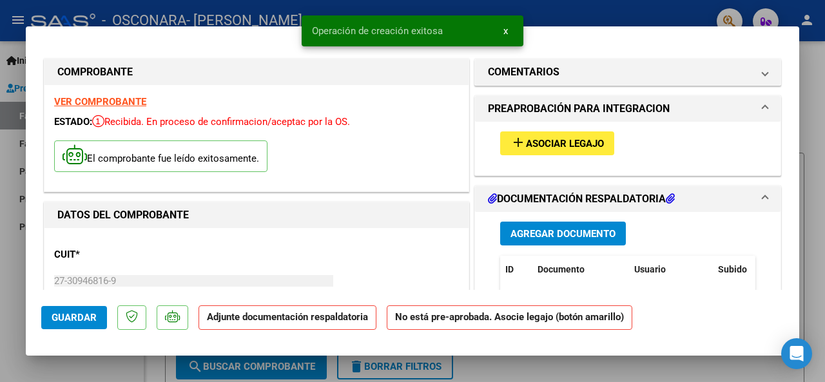
click at [557, 145] on span "Asociar Legajo" at bounding box center [565, 144] width 78 height 12
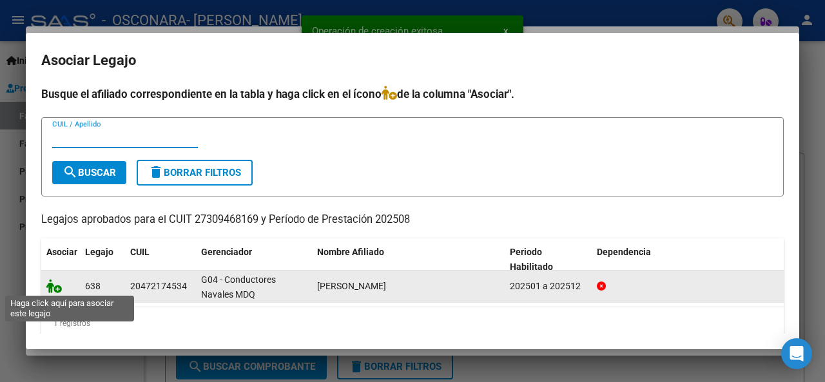
click at [53, 283] on icon at bounding box center [53, 286] width 15 height 14
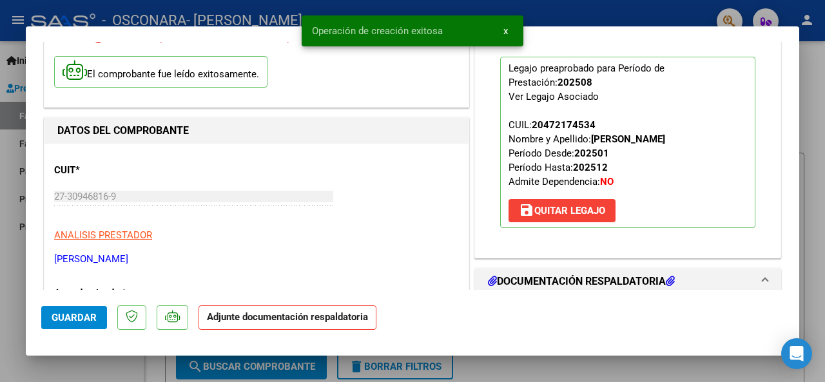
scroll to position [193, 0]
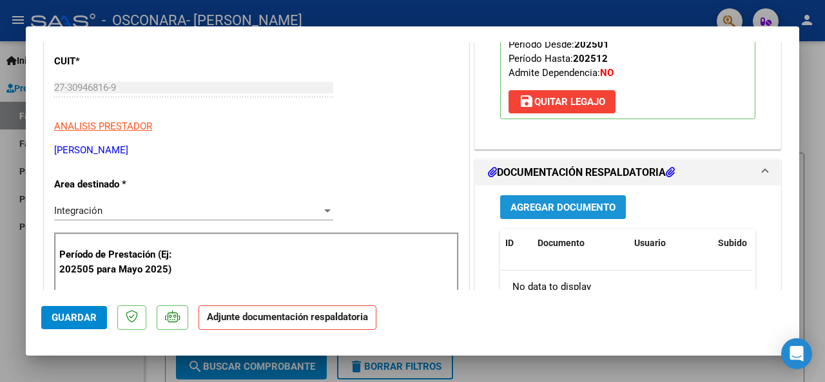
click at [586, 207] on span "Agregar Documento" at bounding box center [562, 208] width 105 height 12
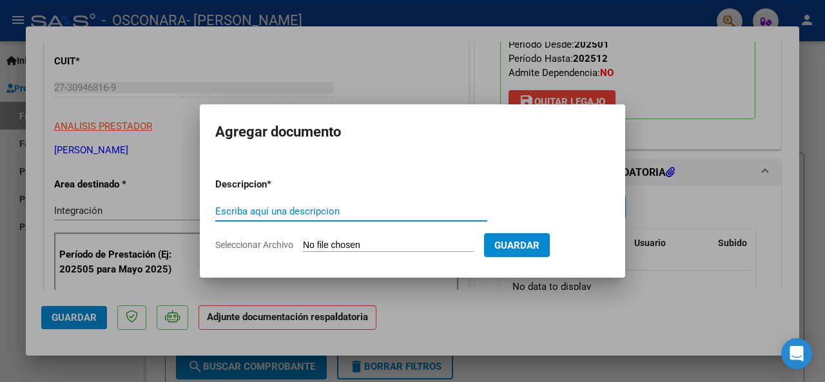
click at [317, 208] on input "Escriba aquí una descripcion" at bounding box center [351, 212] width 272 height 12
type input "planilla"
click at [356, 247] on input "Seleccionar Archivo" at bounding box center [388, 246] width 171 height 12
type input "C:\fakepath\Agosto pl.jpg"
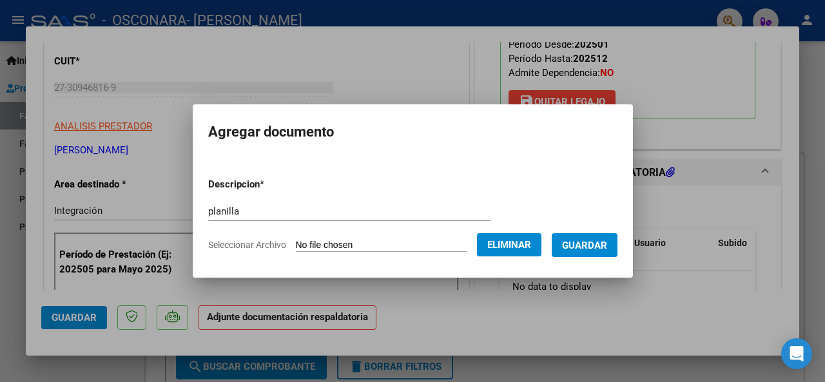
click at [594, 245] on span "Guardar" at bounding box center [584, 246] width 45 height 12
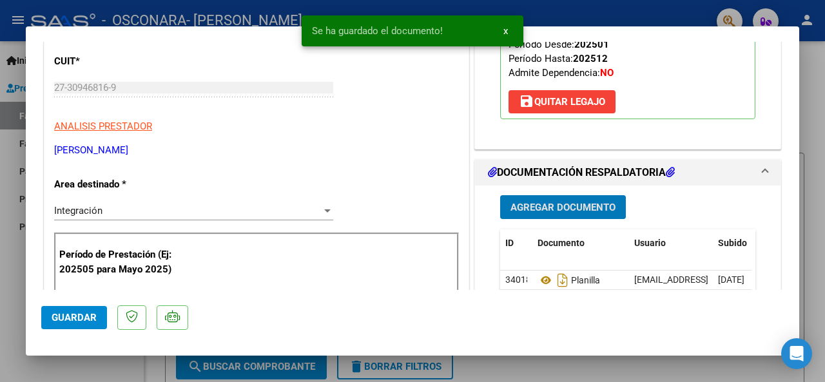
click at [536, 195] on button "Agregar Documento" at bounding box center [563, 207] width 126 height 24
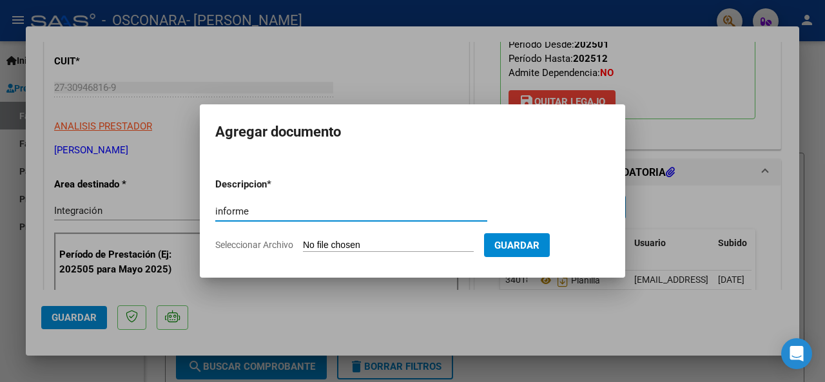
type input "informe"
click at [374, 242] on input "Seleccionar Archivo" at bounding box center [388, 246] width 171 height 12
type input "C:\fakepath\Agosto inf.jpg"
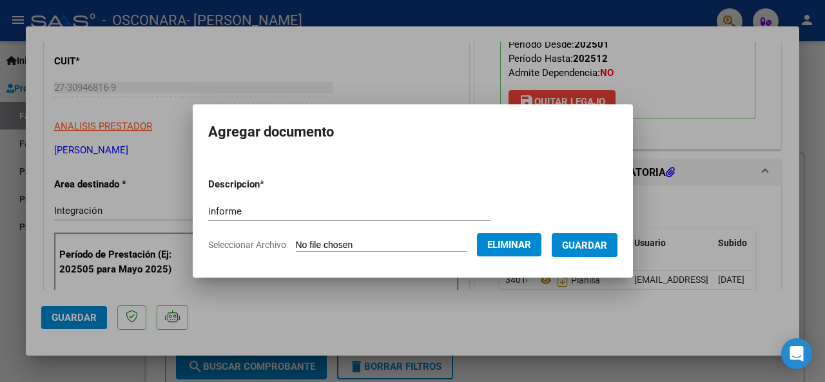
click at [590, 240] on span "Guardar" at bounding box center [584, 246] width 45 height 12
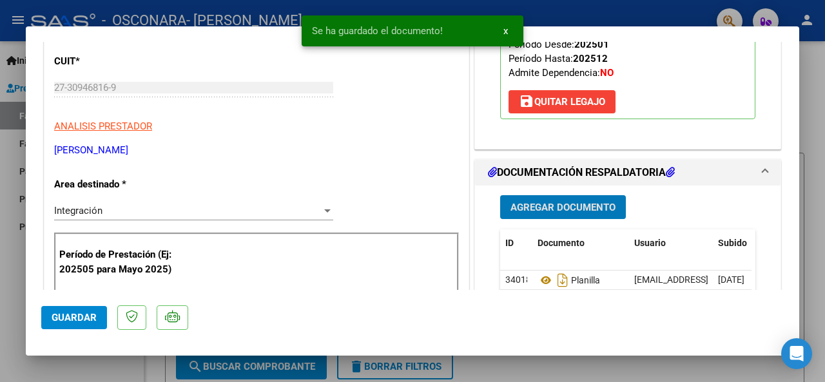
click at [95, 319] on span "Guardar" at bounding box center [74, 318] width 45 height 12
click at [18, 39] on div at bounding box center [412, 191] width 825 height 382
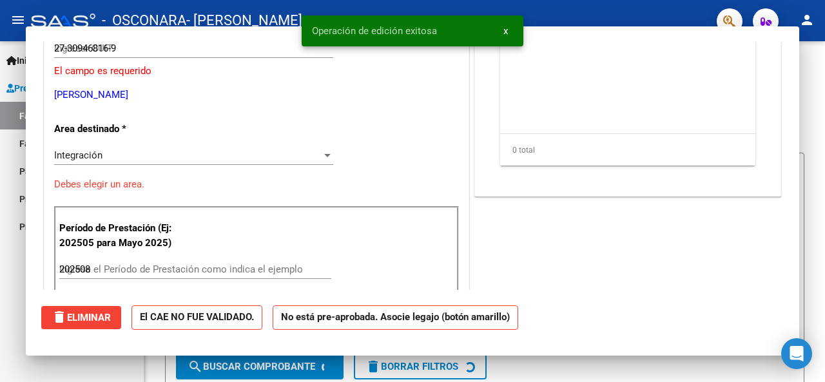
type input "$ 0,00"
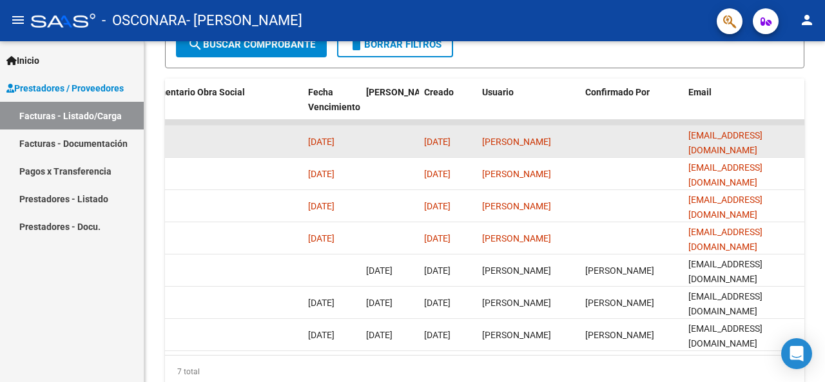
scroll to position [0, 2077]
